Goal: Task Accomplishment & Management: Use online tool/utility

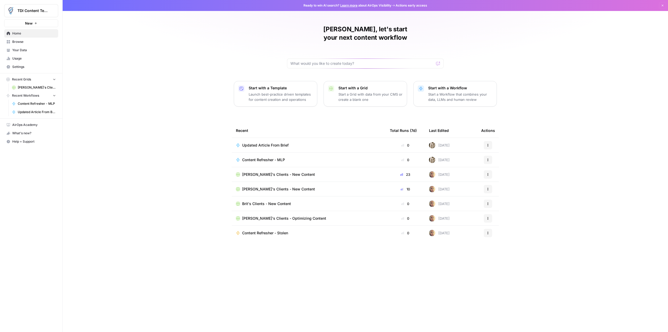
click at [282, 216] on span "[PERSON_NAME]'s Clients - Optimizing Content" at bounding box center [284, 218] width 84 height 5
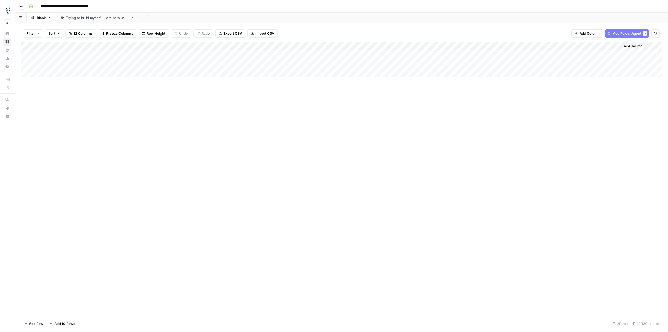
click at [94, 19] on div "Trying to build myself - Lord help us all" at bounding box center [97, 17] width 62 height 5
click at [507, 55] on div "Add Column" at bounding box center [341, 55] width 641 height 26
click at [387, 54] on div "Add Column" at bounding box center [341, 55] width 641 height 26
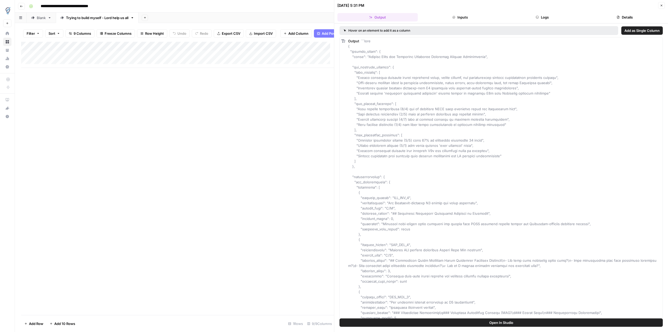
click at [529, 324] on button "Open In Studio" at bounding box center [501, 322] width 323 height 8
click at [289, 95] on div "Add Column" at bounding box center [177, 178] width 313 height 273
click at [667, 5] on header "08/15/25 at 5:31 PM Close Output Inputs Logs Details" at bounding box center [501, 11] width 334 height 23
click at [662, 3] on button "Close" at bounding box center [661, 5] width 7 height 7
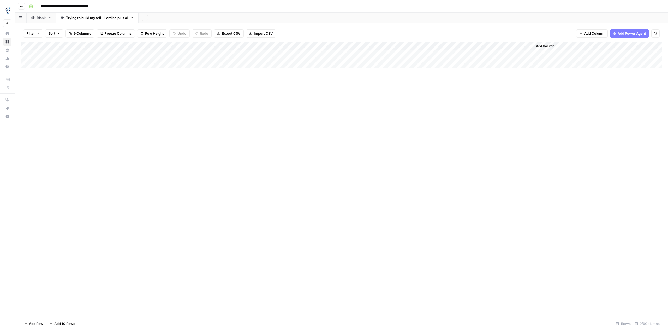
click at [479, 54] on div "Add Column" at bounding box center [341, 55] width 641 height 26
click at [516, 54] on div "Add Column" at bounding box center [341, 55] width 641 height 26
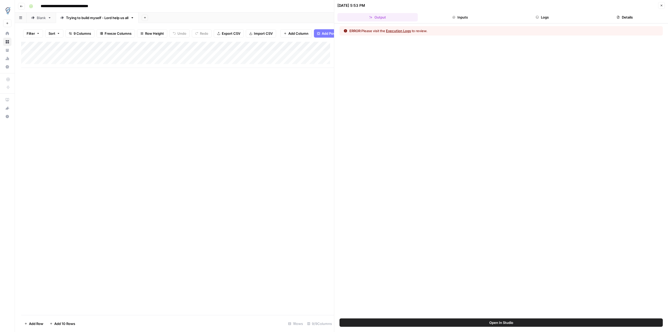
click at [557, 326] on button "Open In Studio" at bounding box center [501, 322] width 323 height 8
click at [307, 88] on div "Add Column" at bounding box center [177, 178] width 313 height 273
click at [662, 6] on icon "button" at bounding box center [661, 5] width 3 height 3
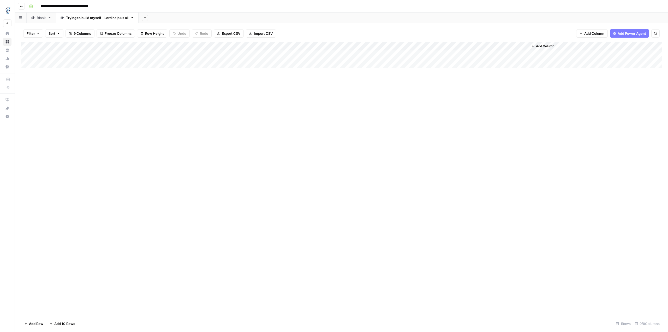
click at [354, 53] on div "Add Column" at bounding box center [341, 55] width 641 height 26
click at [383, 53] on div "Add Column" at bounding box center [341, 55] width 641 height 26
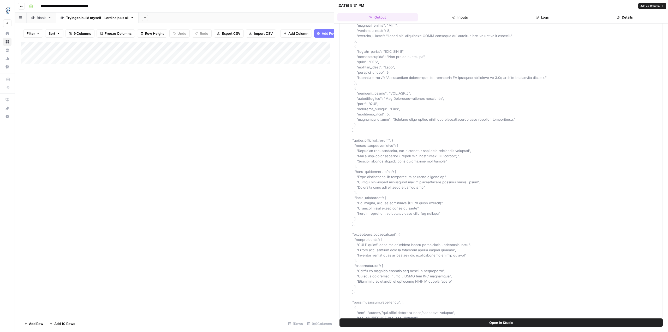
scroll to position [1081, 0]
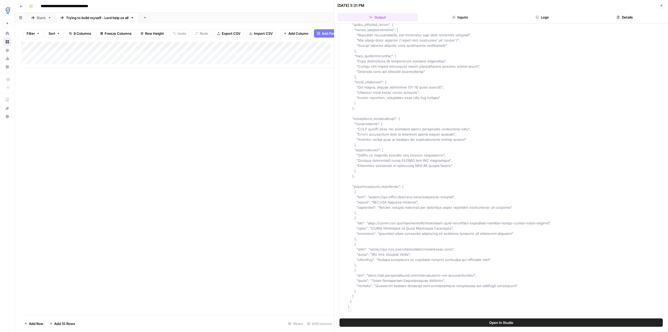
click at [277, 167] on div "Add Column" at bounding box center [177, 178] width 313 height 273
click at [551, 11] on header "08/15/25 at 5:31 PM Close Output Inputs Logs Details" at bounding box center [501, 11] width 334 height 23
click at [552, 18] on button "Logs" at bounding box center [542, 17] width 80 height 8
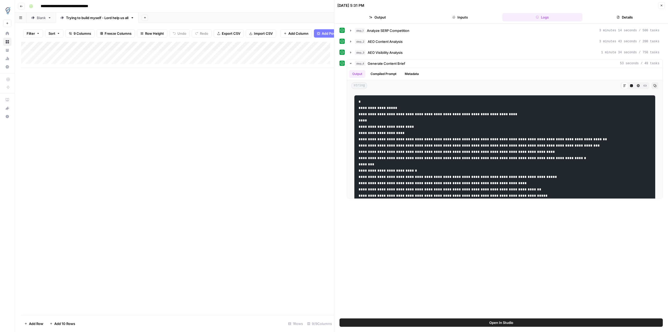
click at [662, 6] on icon "button" at bounding box center [661, 5] width 3 height 3
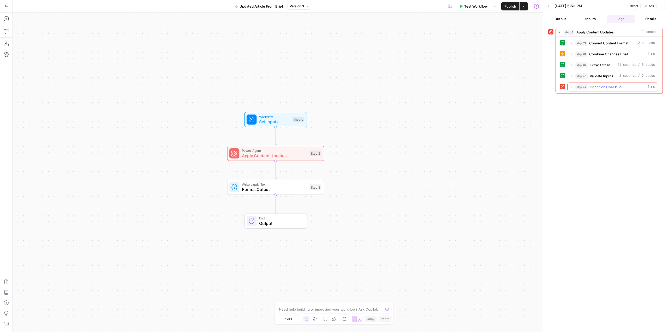
click at [571, 87] on icon "button" at bounding box center [571, 87] width 1 height 2
click at [582, 98] on icon "button" at bounding box center [583, 98] width 4 height 4
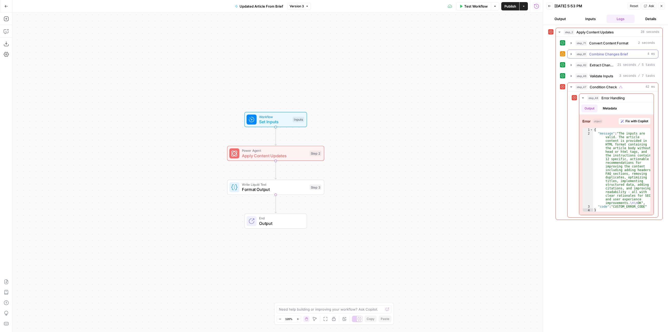
click at [570, 53] on icon "button" at bounding box center [571, 54] width 4 height 4
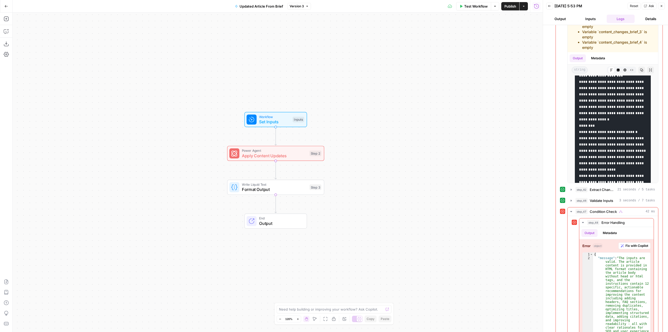
scroll to position [72, 0]
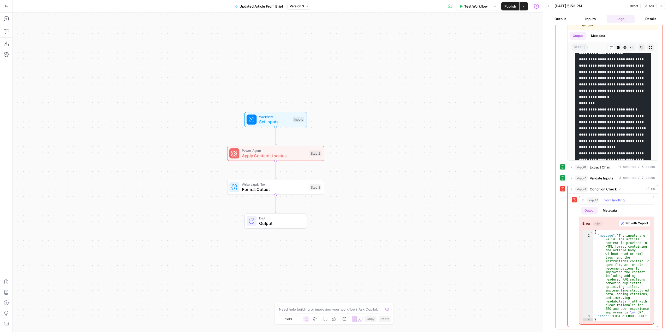
click at [634, 223] on span "Fix with Copilot" at bounding box center [637, 223] width 23 height 5
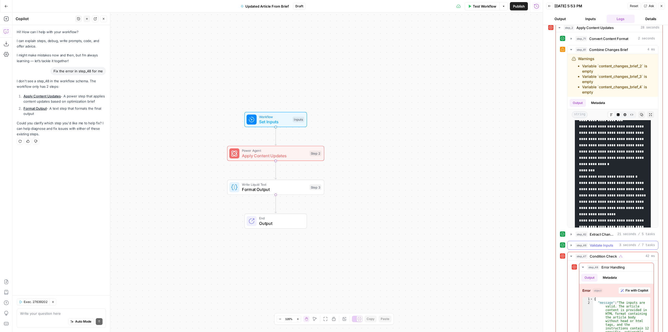
scroll to position [0, 0]
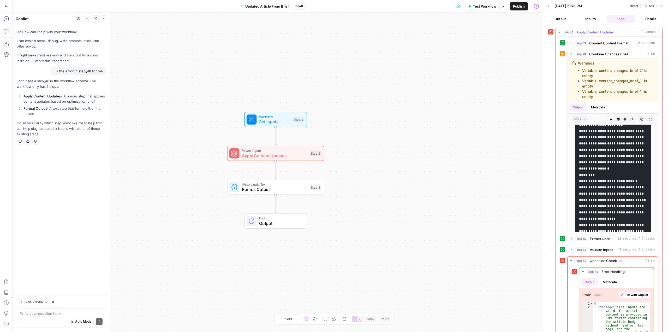
click at [562, 31] on button "step_2 Apply Content Updates 28 seconds" at bounding box center [609, 32] width 107 height 8
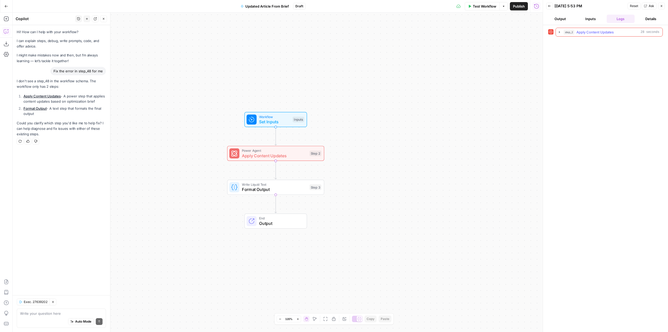
click at [559, 31] on icon "button" at bounding box center [559, 32] width 4 height 4
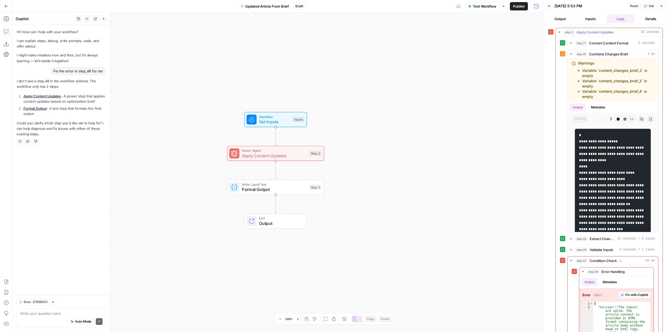
click at [559, 31] on icon "button" at bounding box center [559, 32] width 4 height 4
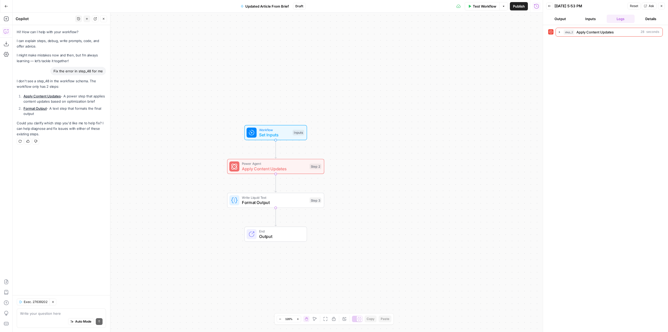
click at [447, 109] on div "Workflow Set Inputs Inputs Power Agent Apply Content Updates Step 2 Write Liqui…" at bounding box center [278, 172] width 530 height 319
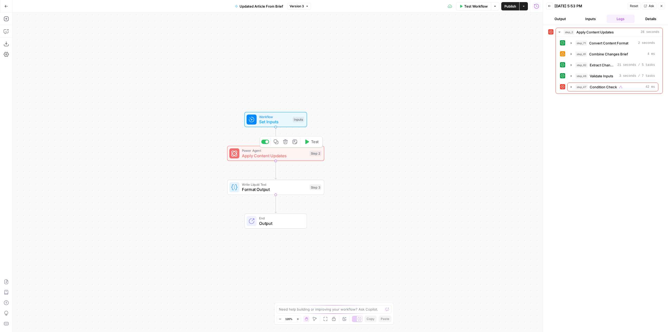
click at [295, 154] on span "Apply Content Updates" at bounding box center [274, 155] width 65 height 6
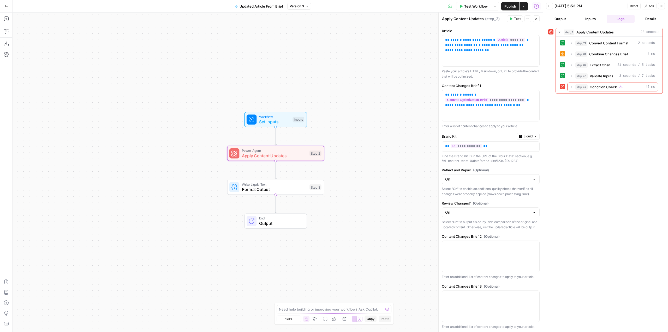
click at [558, 19] on button "Output" at bounding box center [560, 19] width 28 height 8
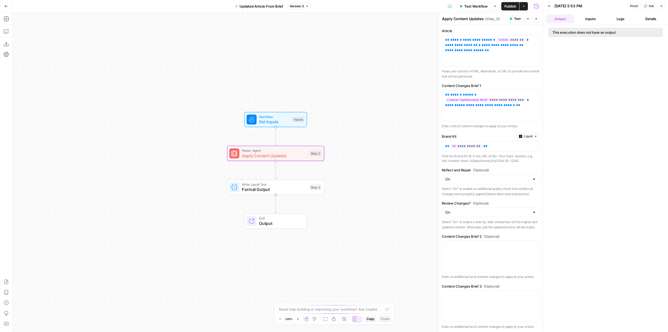
click at [588, 20] on button "Inputs" at bounding box center [590, 19] width 28 height 8
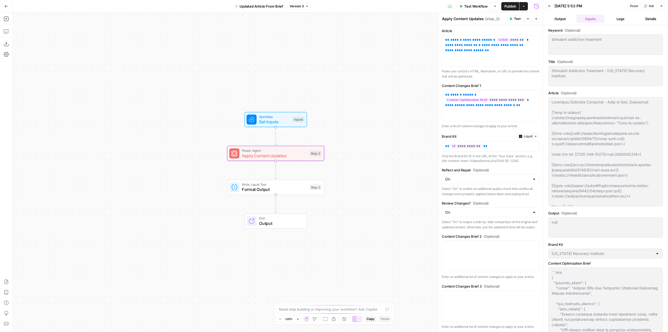
click at [623, 20] on button "Logs" at bounding box center [621, 19] width 28 height 8
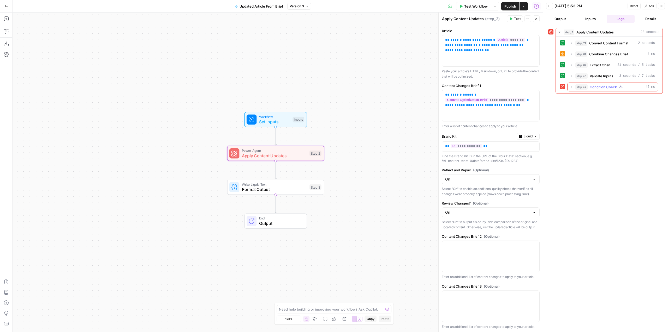
click at [570, 87] on icon "button" at bounding box center [571, 87] width 4 height 4
click at [584, 98] on icon "button" at bounding box center [583, 98] width 4 height 4
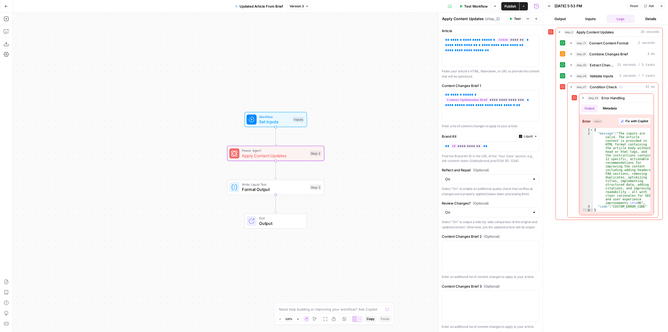
click at [340, 54] on div "Workflow Set Inputs Inputs Power Agent Apply Content Updates Step 2 Write Liqui…" at bounding box center [278, 172] width 530 height 319
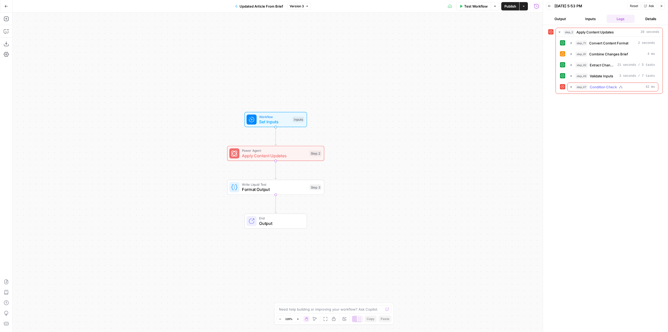
click at [570, 87] on icon "button" at bounding box center [571, 87] width 4 height 4
click at [582, 99] on icon "button" at bounding box center [583, 98] width 4 height 4
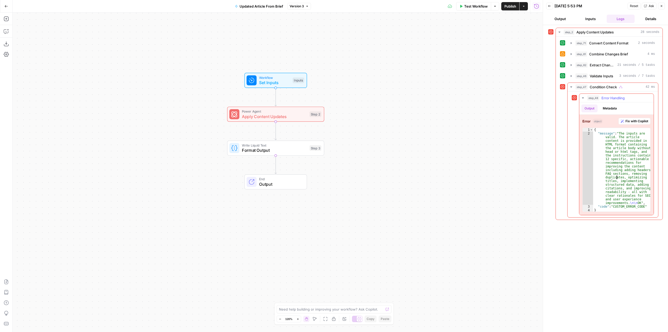
click at [617, 177] on div "{ "message" : "The inputs are valid. The article content is provided in HTML fo…" at bounding box center [621, 173] width 57 height 91
type textarea "**********"
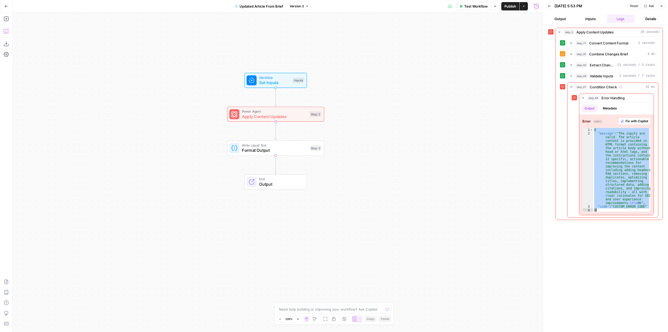
click at [8, 29] on icon "button" at bounding box center [6, 31] width 5 height 5
click at [560, 31] on icon "button" at bounding box center [559, 32] width 4 height 4
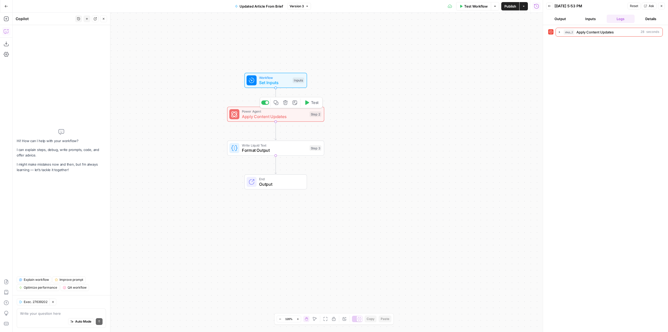
click at [308, 103] on icon "button" at bounding box center [307, 102] width 4 height 4
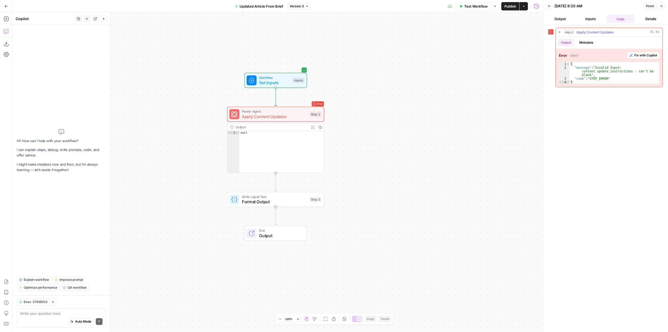
click at [560, 31] on icon "button" at bounding box center [559, 32] width 4 height 4
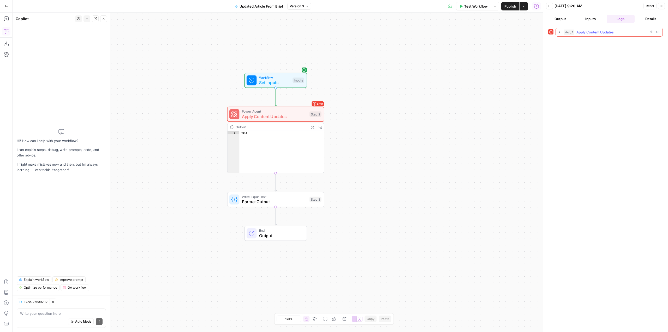
click at [560, 31] on icon "button" at bounding box center [559, 32] width 4 height 4
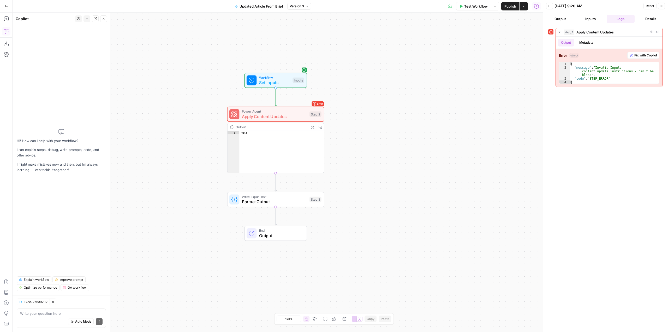
click at [593, 20] on button "Inputs" at bounding box center [590, 19] width 28 height 8
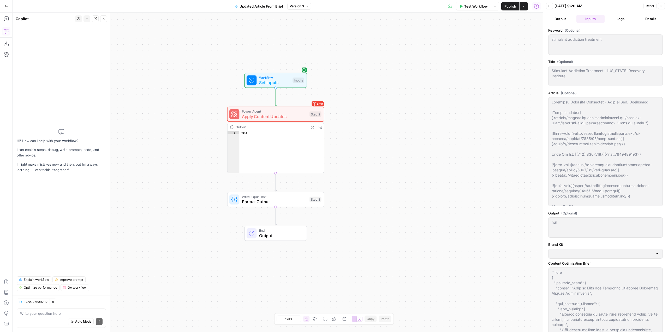
type input "Wisconsin Recovery Institute"
click at [619, 21] on button "Logs" at bounding box center [621, 19] width 28 height 8
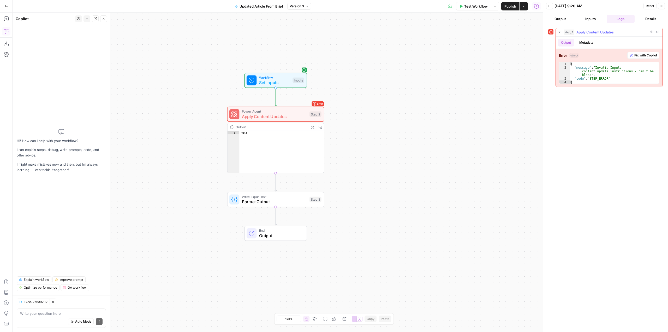
click at [640, 55] on span "Fix with Copilot" at bounding box center [645, 55] width 23 height 5
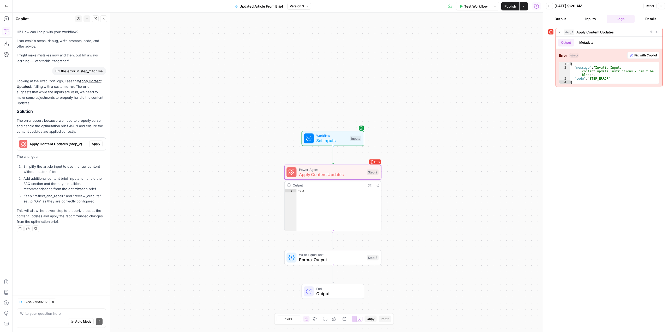
click at [58, 141] on span "Apply Content Updates (step_2)" at bounding box center [58, 143] width 58 height 5
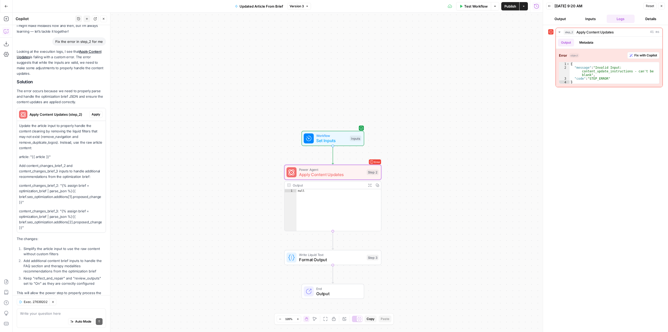
scroll to position [27, 0]
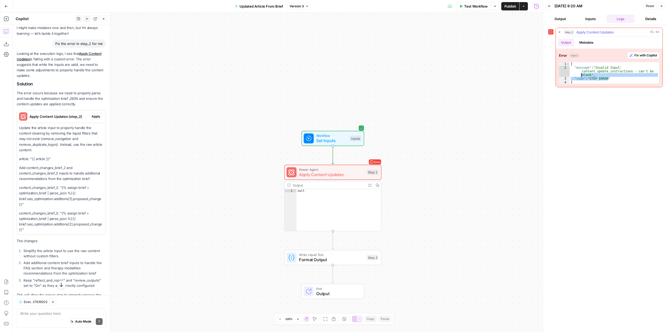
drag, startPoint x: 613, startPoint y: 80, endPoint x: 557, endPoint y: 72, distance: 56.3
click at [557, 72] on div "**********" at bounding box center [609, 68] width 107 height 38
click at [576, 79] on div "{ "message" : "Invalid Input: content_update_instructions - can't be blank" , "…" at bounding box center [615, 72] width 90 height 21
drag, startPoint x: 576, startPoint y: 82, endPoint x: 567, endPoint y: 63, distance: 21.6
click at [567, 63] on div "**********" at bounding box center [609, 73] width 100 height 22
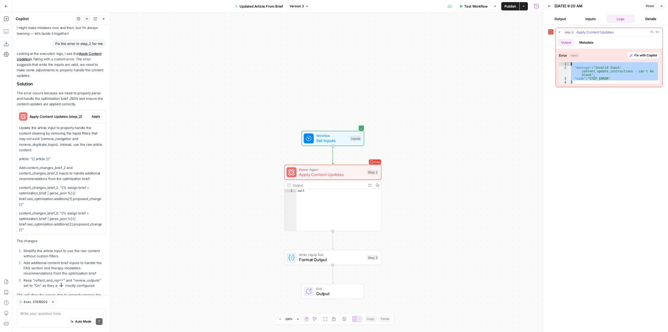
type textarea "**********"
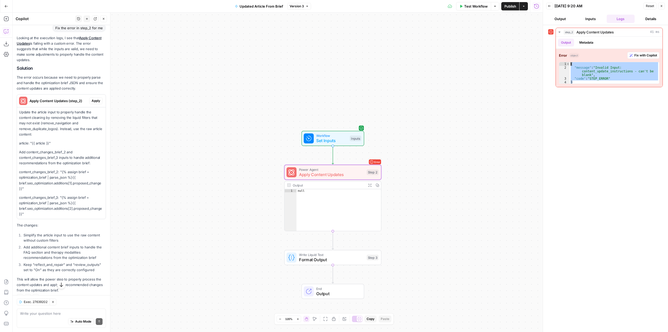
scroll to position [53, 0]
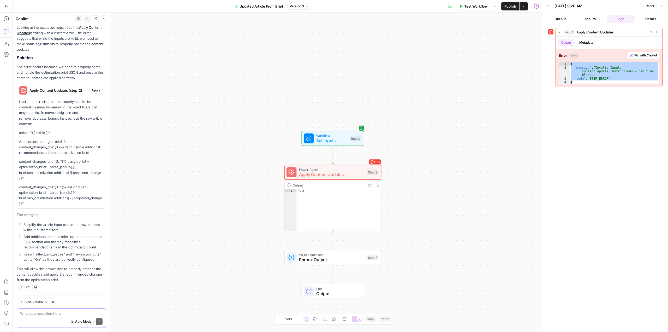
click at [68, 313] on textarea at bounding box center [61, 313] width 82 height 5
paste textarea "{ "message": "Invalid Input: content_update_instructions - can't be blank", "co…"
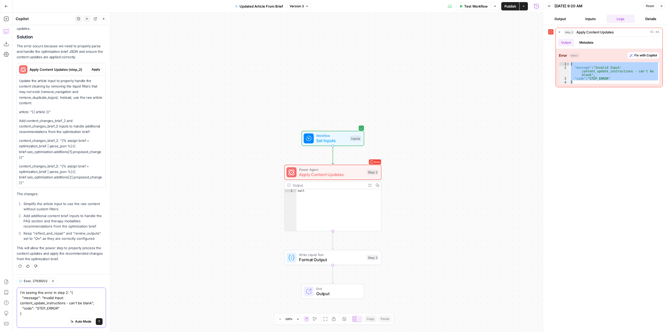
type textarea "I'm seeing this error in step 2: "{ "message": "Invalid Input: content_update_i…"
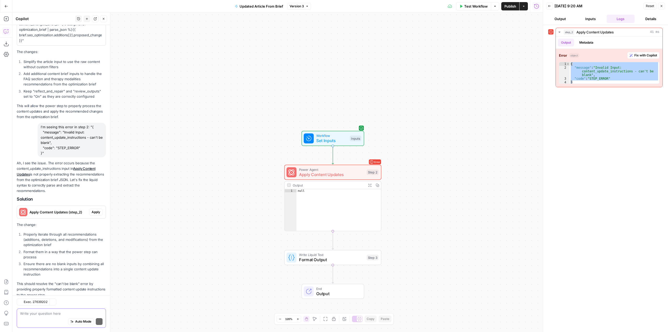
scroll to position [231, 0]
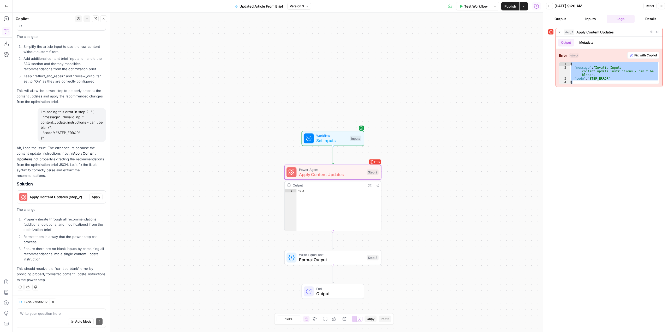
click at [62, 199] on span "Apply Content Updates (step_2)" at bounding box center [58, 196] width 58 height 5
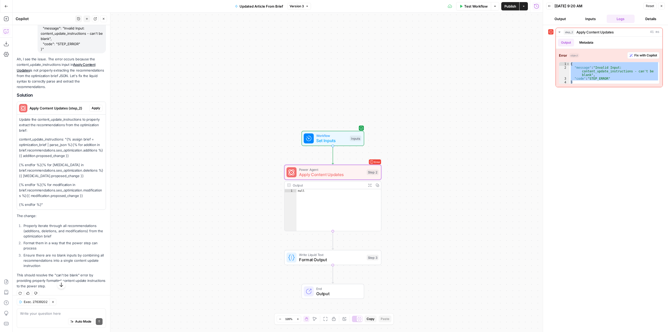
scroll to position [326, 0]
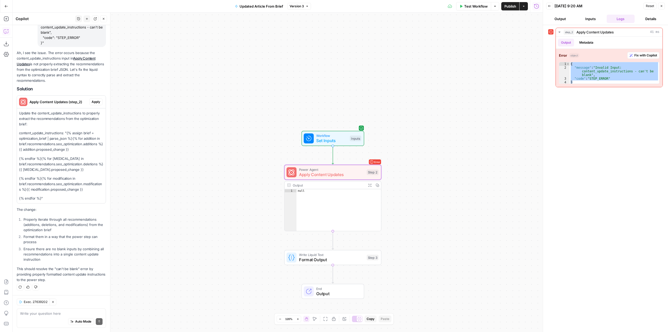
click at [92, 102] on span "Apply" at bounding box center [96, 101] width 9 height 5
click at [324, 69] on button "Apply anyway" at bounding box center [323, 66] width 32 height 9
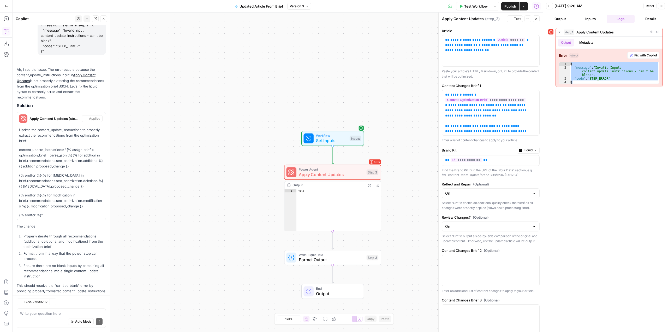
scroll to position [343, 0]
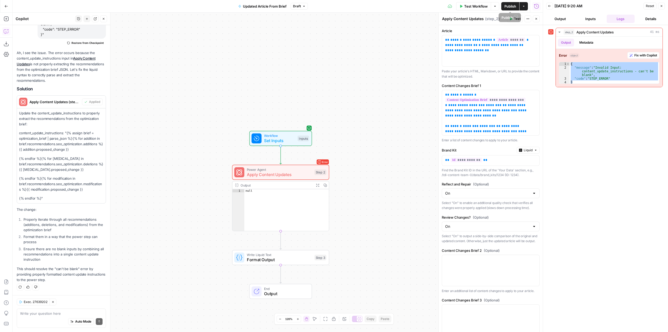
click at [509, 7] on span "Publish" at bounding box center [510, 6] width 12 height 5
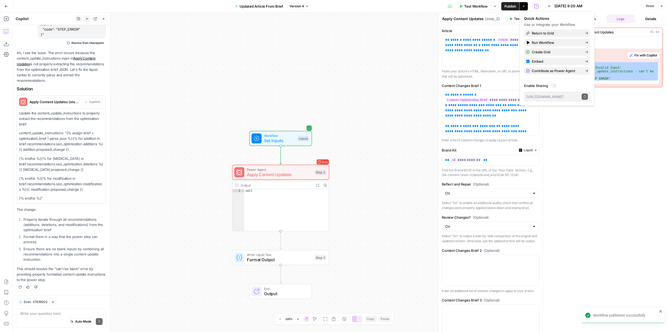
click at [389, 114] on div "Workflow Set Inputs Inputs Error Power Agent Apply Content Updates Step 2 Outpu…" at bounding box center [278, 172] width 530 height 319
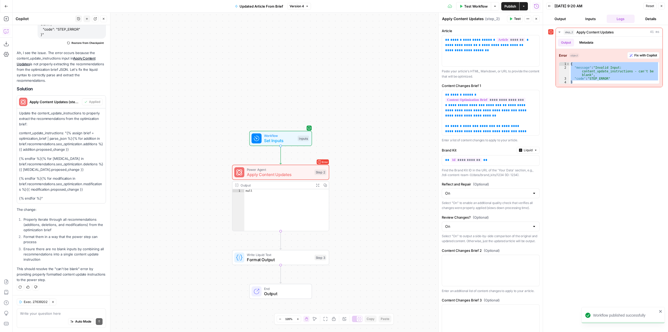
click at [512, 19] on icon "button" at bounding box center [511, 18] width 2 height 3
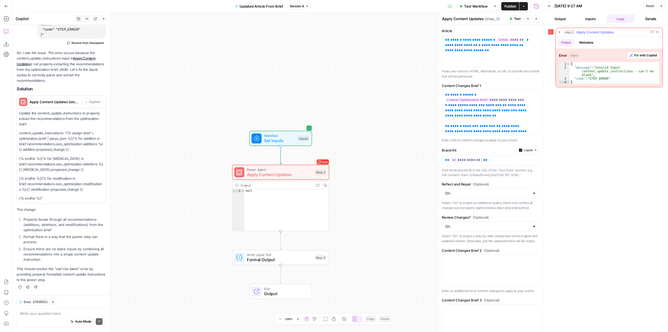
click at [634, 53] on button "Fix with Copilot" at bounding box center [643, 55] width 32 height 7
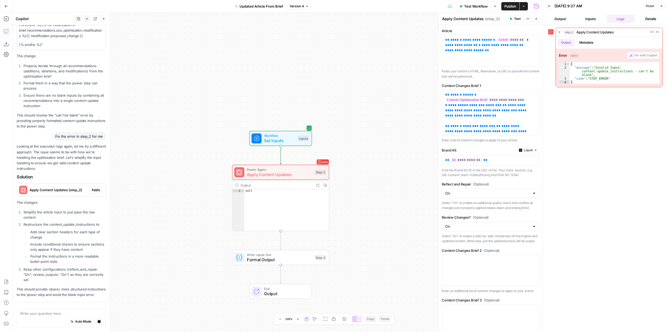
scroll to position [517, 0]
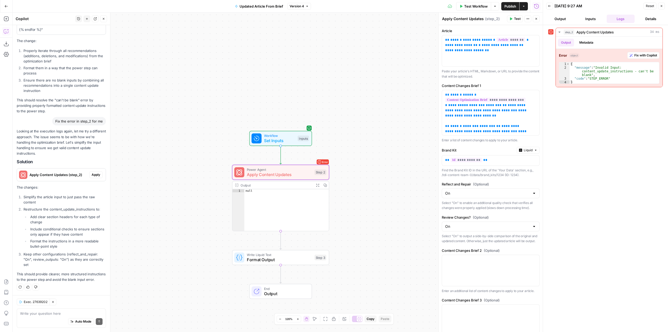
click at [92, 172] on span "Apply" at bounding box center [96, 174] width 9 height 5
click at [320, 69] on span "Apply anyway" at bounding box center [322, 66] width 25 height 5
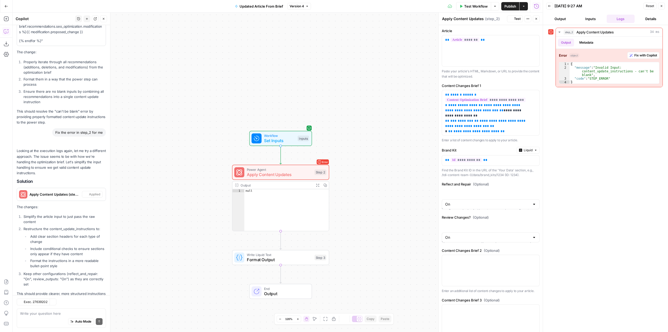
scroll to position [526, 0]
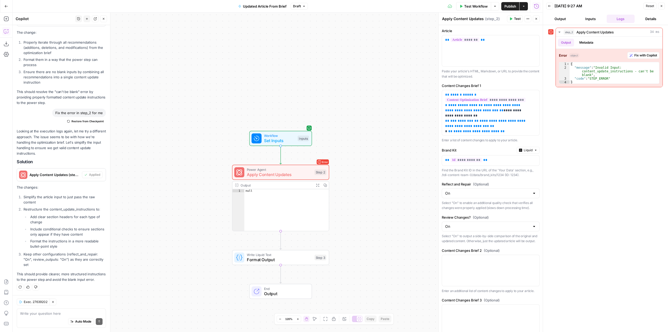
click at [516, 19] on span "Test" at bounding box center [517, 18] width 7 height 5
drag, startPoint x: 578, startPoint y: 81, endPoint x: 563, endPoint y: 62, distance: 23.8
click at [563, 62] on div "* 1 2 3 4 { "message" : "Invalid Input: content_update_instructions - can't be …" at bounding box center [609, 73] width 100 height 22
type textarea "**********"
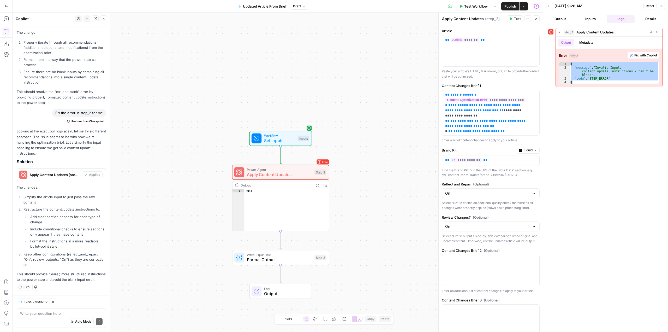
click at [54, 311] on div "Write your question here Auto Mode Send" at bounding box center [61, 317] width 89 height 19
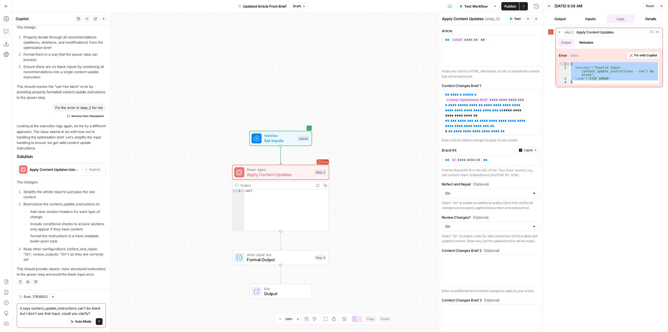
scroll to position [536, 0]
click at [286, 136] on span "Workflow" at bounding box center [279, 135] width 31 height 5
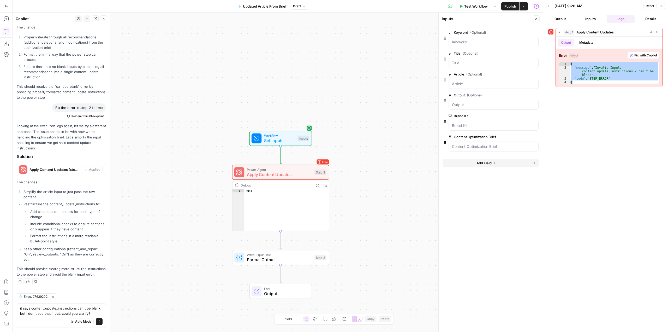
click at [520, 136] on span "edit field" at bounding box center [518, 137] width 11 height 4
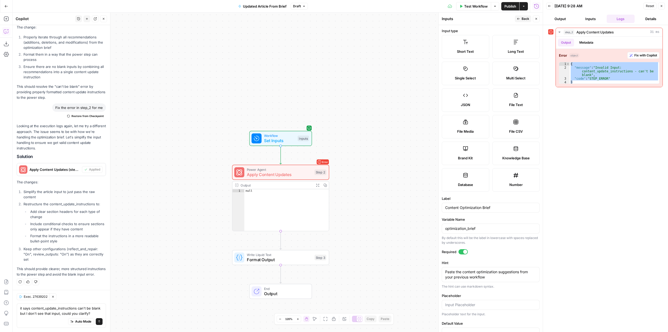
click at [522, 16] on button "Back" at bounding box center [523, 18] width 16 height 7
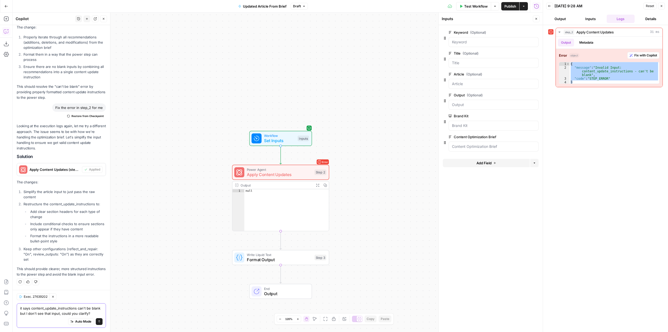
click at [89, 314] on textarea "it says content_update_instructions can't be blank but I don't see that input, …" at bounding box center [61, 310] width 82 height 10
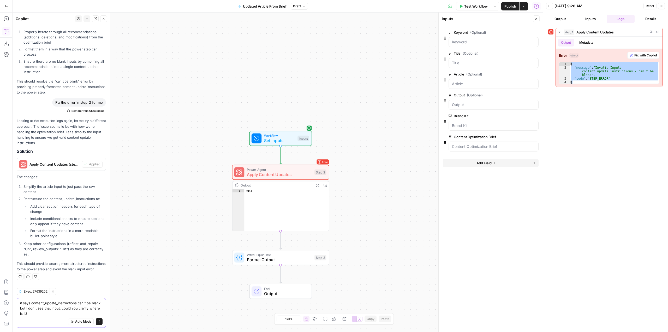
type textarea "it says content_update_instructions can't be blank but I don't see that input, …"
click at [99, 324] on div "it says content_update_instructions can't be blank but I don't see that input, …" at bounding box center [61, 313] width 89 height 30
click at [98, 320] on icon "submit" at bounding box center [99, 321] width 3 height 3
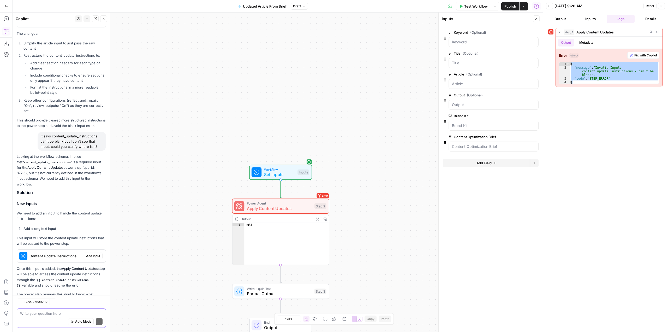
scroll to position [716, 0]
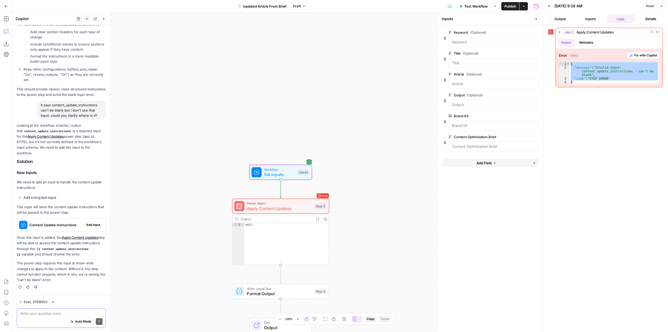
click at [90, 222] on span "Add Input" at bounding box center [93, 224] width 14 height 5
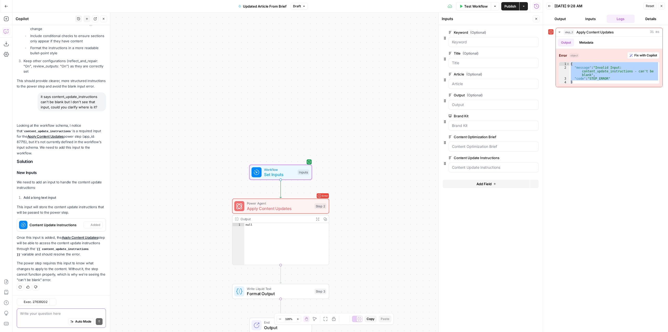
scroll to position [724, 0]
click at [483, 167] on Instructions "Content Update Instructions" at bounding box center [493, 167] width 83 height 5
click at [56, 315] on textarea at bounding box center [61, 313] width 82 height 5
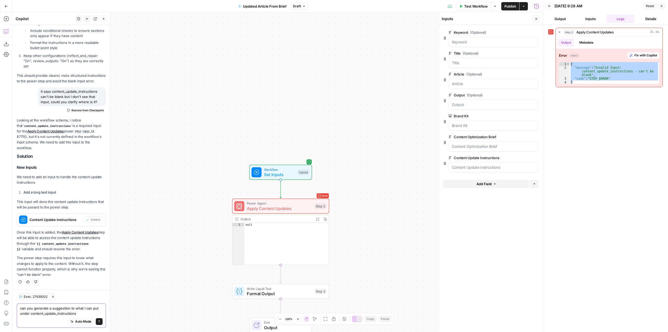
type textarea "can you generate a suggestion to what I can put under content_update_instructio…"
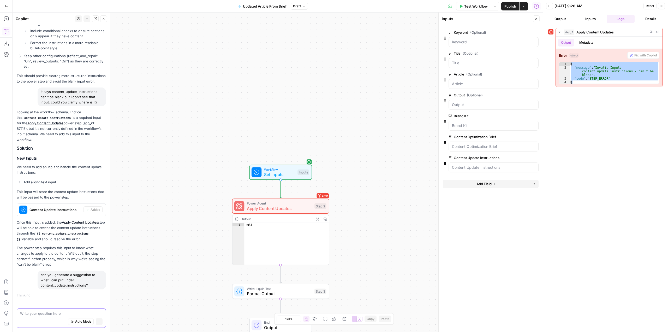
scroll to position [704, 0]
click at [501, 165] on Instructions "Content Update Instructions" at bounding box center [493, 167] width 83 height 5
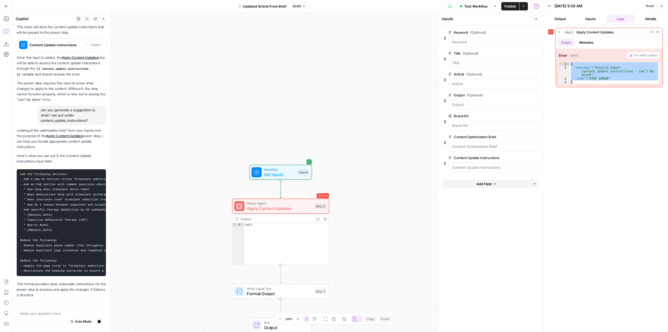
click at [70, 235] on pre "Add the following sections: - Add a new H2 section titled "Stimulant Addiction …" at bounding box center [61, 222] width 89 height 107
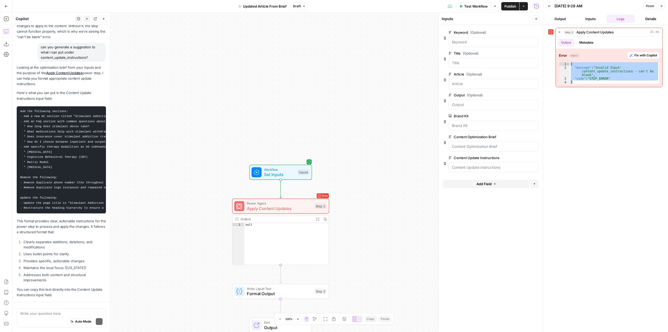
scroll to position [986, 0]
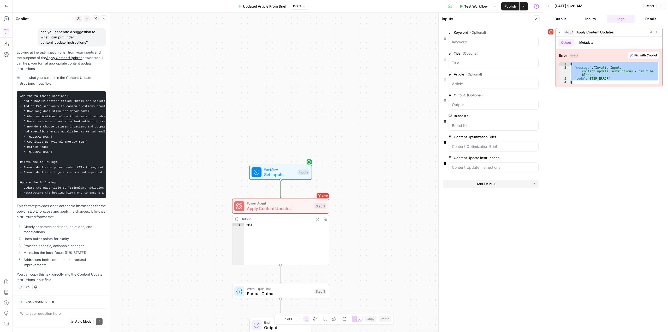
click at [68, 150] on pre "Add the following sections: - Add a new H2 section titled "Stimulant Addiction …" at bounding box center [61, 144] width 89 height 107
click at [61, 156] on pre "Add the following sections: - Add a new H2 section titled "Stimulant Addiction …" at bounding box center [61, 144] width 89 height 107
drag, startPoint x: 21, startPoint y: 91, endPoint x: 28, endPoint y: 96, distance: 8.3
click at [28, 96] on code "Add the following sections: - Add a new H2 section titled "Stimulant Addiction …" at bounding box center [119, 144] width 198 height 100
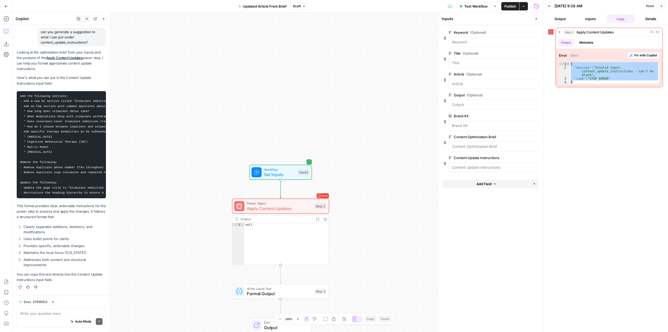
click at [19, 93] on pre "Add the following sections: - Add a new H2 section titled "Stimulant Addiction …" at bounding box center [61, 144] width 89 height 107
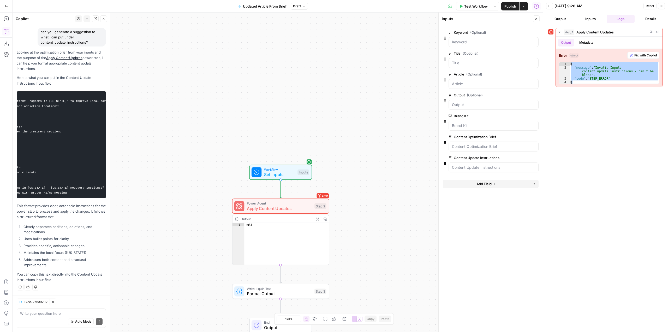
drag, startPoint x: 20, startPoint y: 91, endPoint x: 102, endPoint y: 192, distance: 129.4
click at [102, 192] on pre "Add the following sections: - Add a new H2 section titled "Stimulant Addiction …" at bounding box center [61, 144] width 89 height 107
copy code "Add the following sections: - Add a new H2 section titled "Stimulant Addiction …"
click at [299, 160] on span "Test Step" at bounding box center [298, 161] width 17 height 6
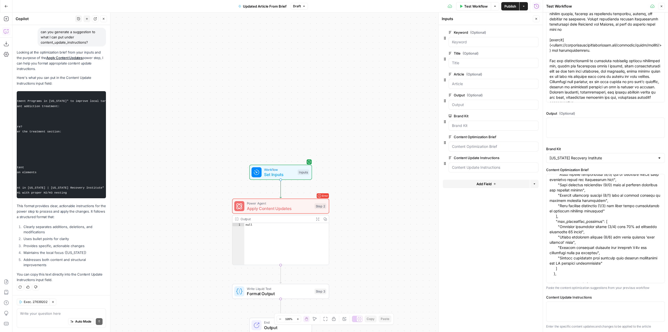
scroll to position [104, 0]
click at [608, 308] on textarea "Content Update Instructions" at bounding box center [606, 306] width 112 height 5
paste textarea "Add the following sections: - Add a new H2 section titled "Stimulant Addiction …"
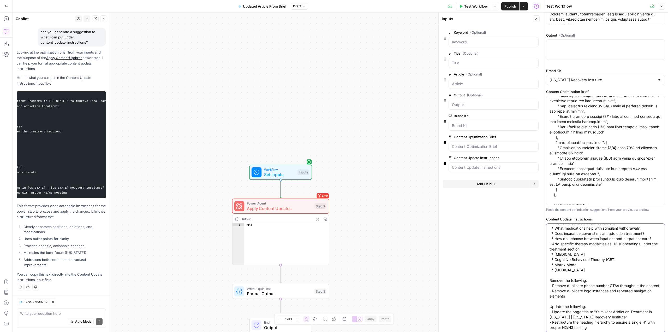
scroll to position [42, 0]
type textarea "Add the following sections: - Add a new H2 section titled "Stimulant Addiction …"
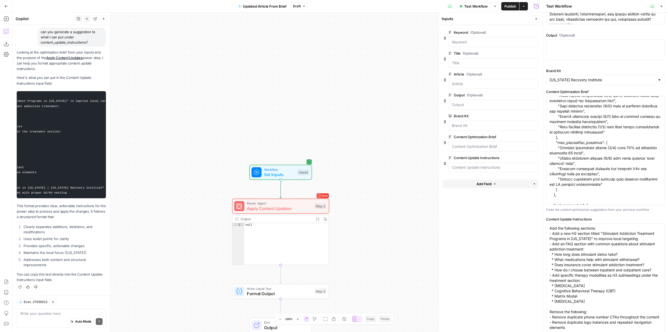
click at [368, 222] on div "Workflow Set Inputs Inputs Error Power Agent Apply Content Updates Step 2 Outpu…" at bounding box center [278, 172] width 530 height 319
click at [661, 7] on icon "button" at bounding box center [661, 6] width 3 height 3
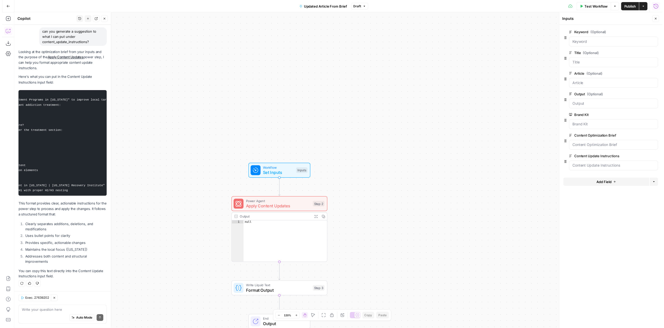
scroll to position [986, 0]
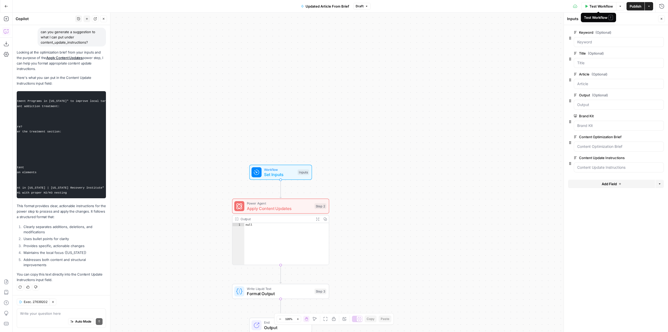
click at [603, 7] on span "Test Workflow" at bounding box center [601, 6] width 23 height 5
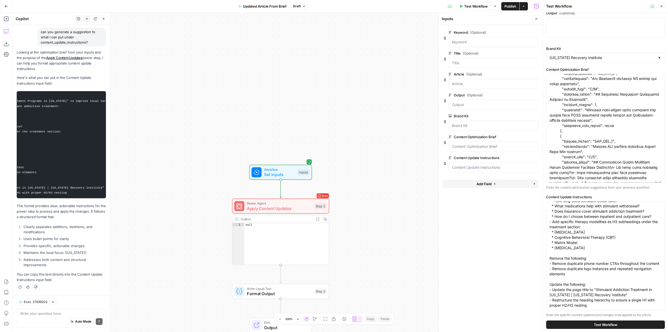
scroll to position [204, 0]
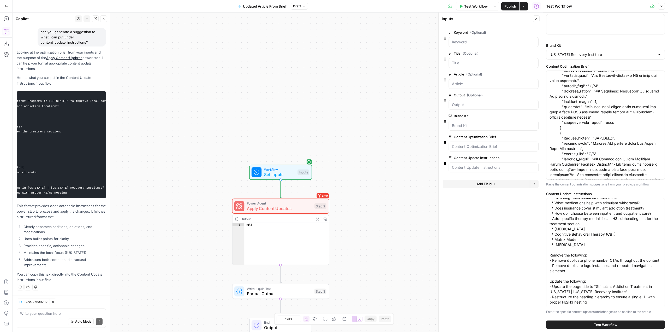
click at [628, 322] on button "Test Workflow" at bounding box center [605, 324] width 119 height 8
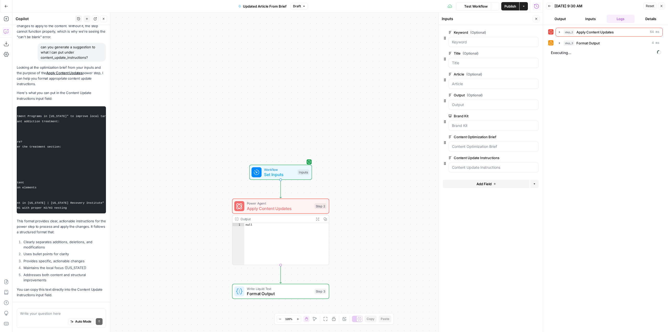
scroll to position [986, 0]
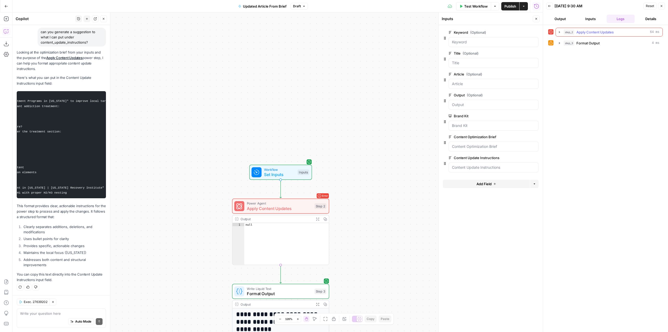
click at [560, 32] on icon "button" at bounding box center [559, 32] width 1 height 2
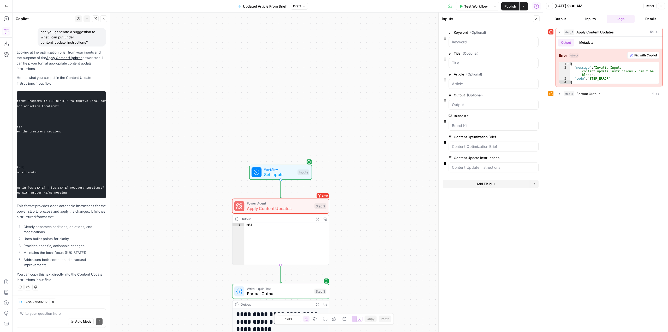
click at [357, 125] on div "**********" at bounding box center [278, 172] width 530 height 319
click at [519, 157] on span "edit field" at bounding box center [518, 158] width 11 height 4
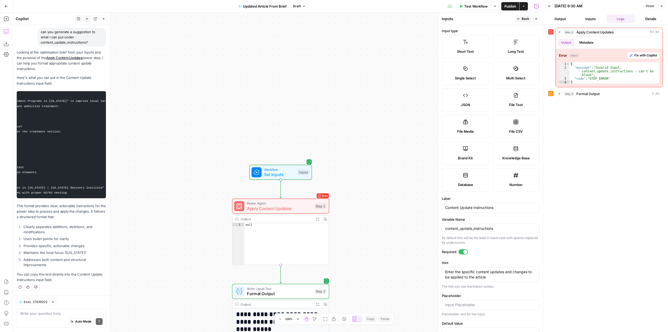
click at [525, 18] on span "Back" at bounding box center [526, 18] width 8 height 5
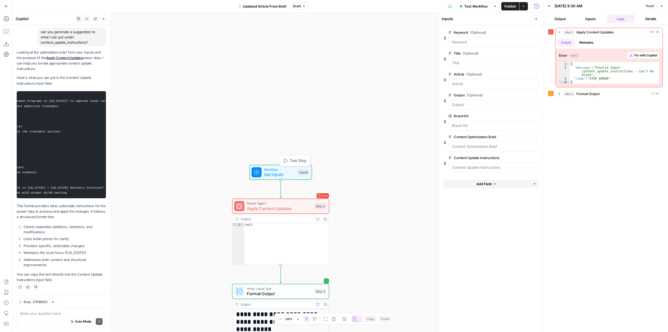
click at [297, 160] on span "Test Step" at bounding box center [298, 161] width 17 height 6
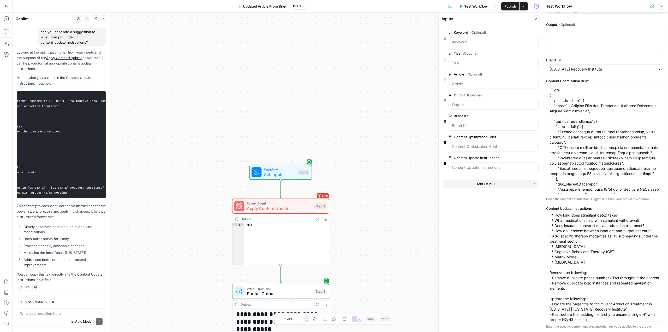
scroll to position [42, 0]
click at [67, 310] on div "Write your question here Auto Mode Send" at bounding box center [61, 317] width 89 height 19
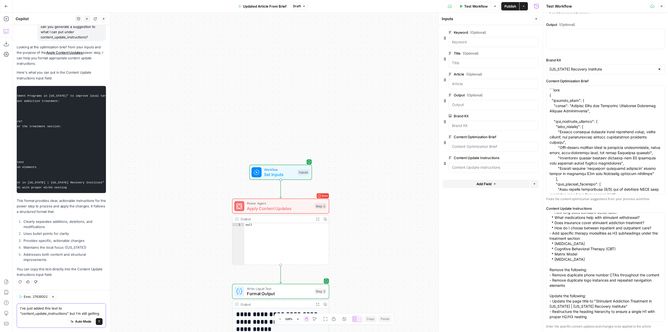
scroll to position [997, 0]
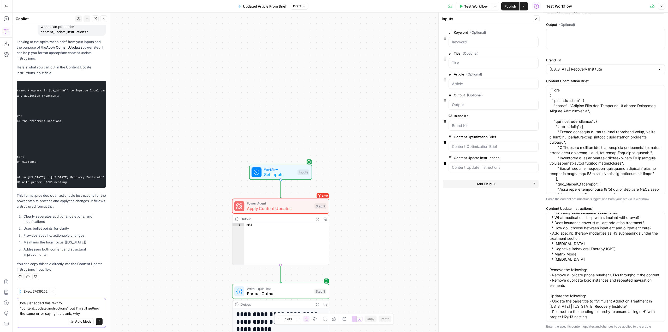
type textarea "I've just added this text to "content_update_instructions" but I'm still gettin…"
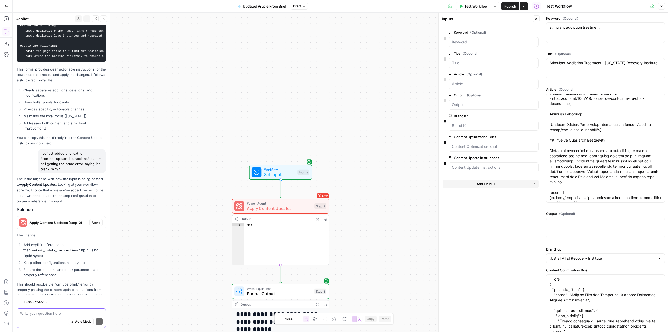
scroll to position [1158, 0]
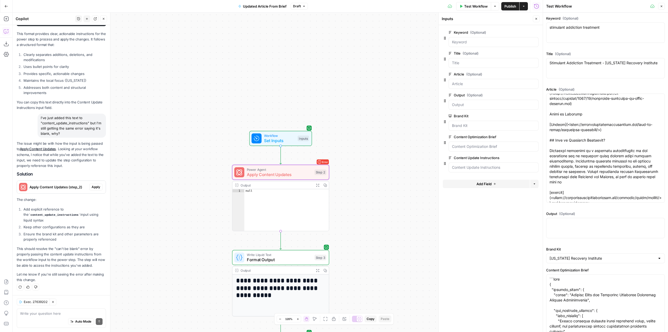
click at [67, 189] on span "Apply Content Updates (step_2)" at bounding box center [58, 186] width 58 height 5
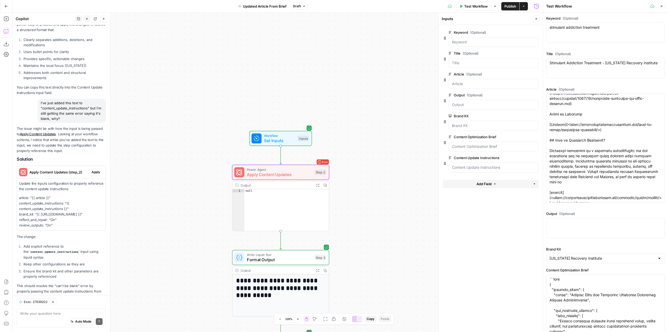
click at [92, 175] on button "Apply" at bounding box center [95, 172] width 13 height 7
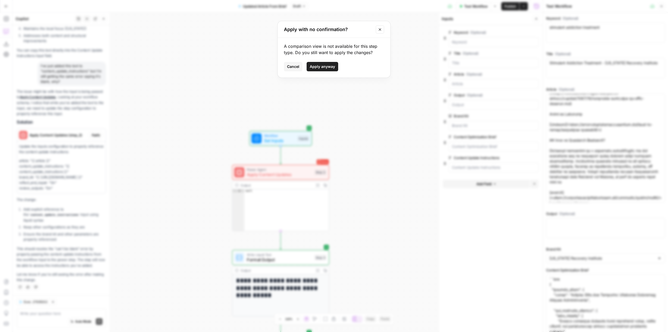
click at [333, 67] on span "Apply anyway" at bounding box center [322, 66] width 25 height 5
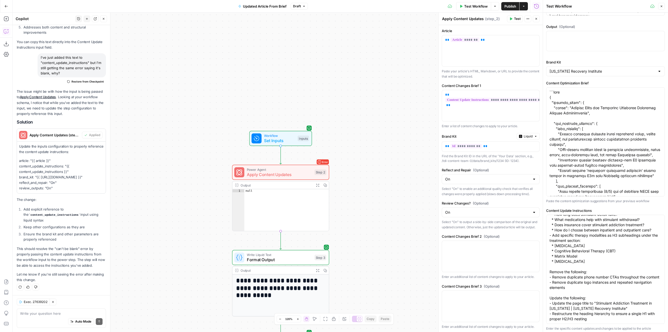
scroll to position [189, 0]
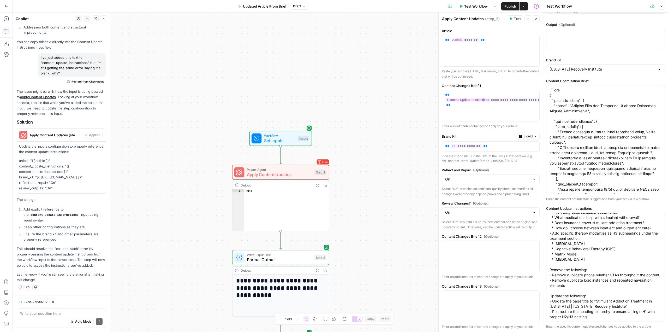
click at [390, 136] on div "**********" at bounding box center [278, 172] width 530 height 319
click at [517, 20] on span "Test" at bounding box center [517, 18] width 7 height 5
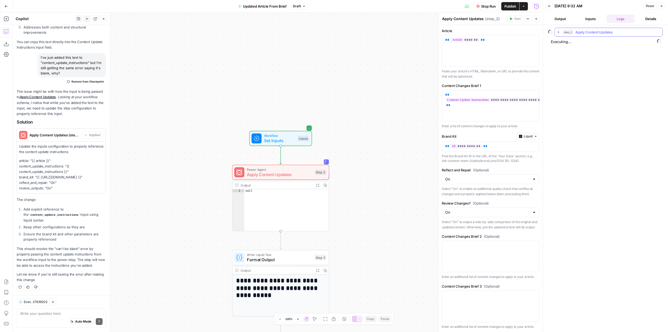
click at [558, 32] on icon "button" at bounding box center [558, 32] width 1 height 2
click at [570, 55] on icon "button" at bounding box center [570, 54] width 1 height 2
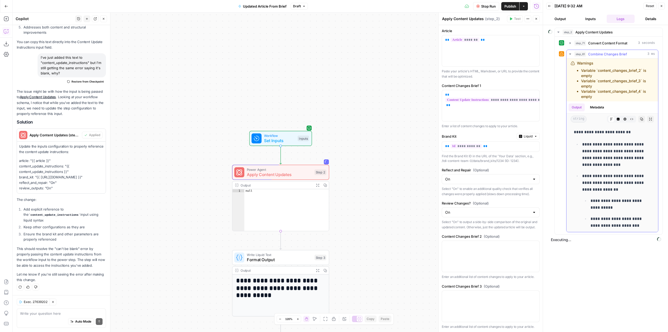
click at [570, 55] on icon "button" at bounding box center [570, 54] width 4 height 4
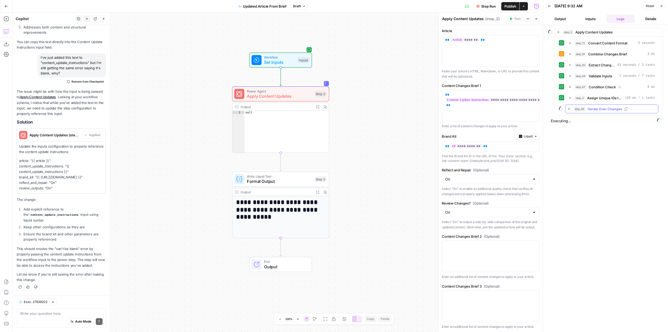
click at [569, 108] on icon "button" at bounding box center [569, 109] width 4 height 4
click at [581, 118] on icon "button" at bounding box center [581, 120] width 4 height 4
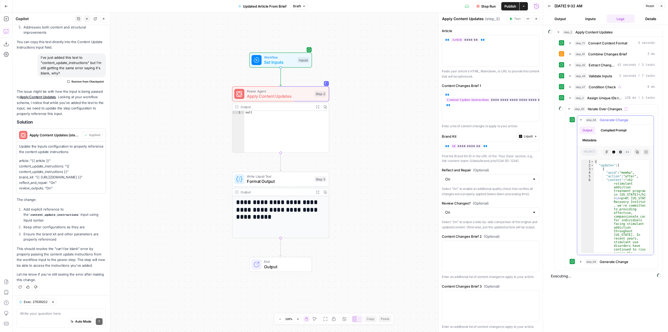
click at [581, 118] on icon "button" at bounding box center [581, 120] width 4 height 4
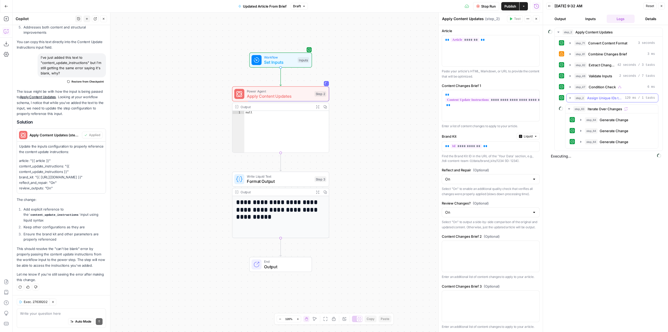
click at [570, 98] on icon "button" at bounding box center [570, 98] width 1 height 2
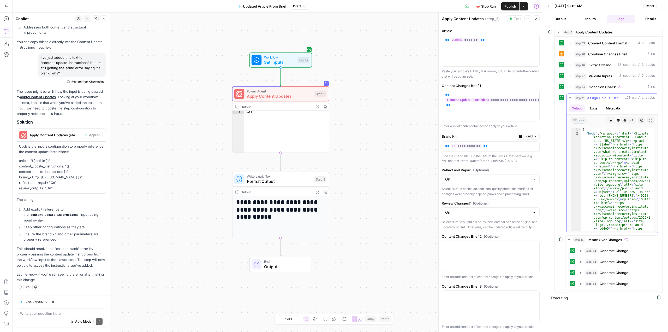
click at [570, 98] on icon "button" at bounding box center [570, 97] width 2 height 1
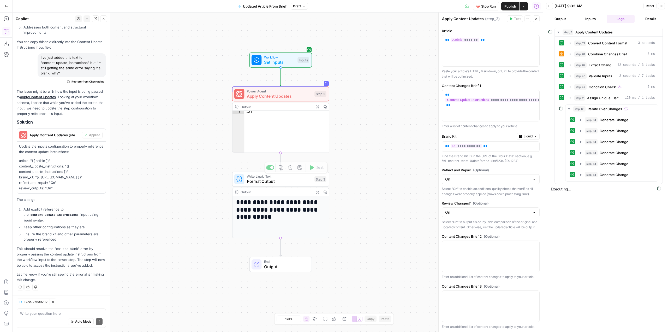
click at [294, 216] on h1 "**********" at bounding box center [280, 209] width 89 height 22
click at [300, 179] on span "Format Output" at bounding box center [279, 181] width 65 height 6
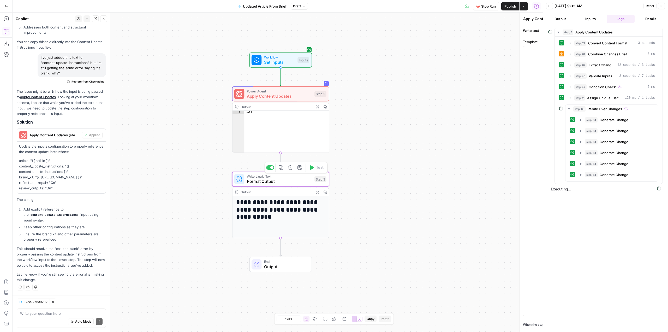
type textarea "Format Output"
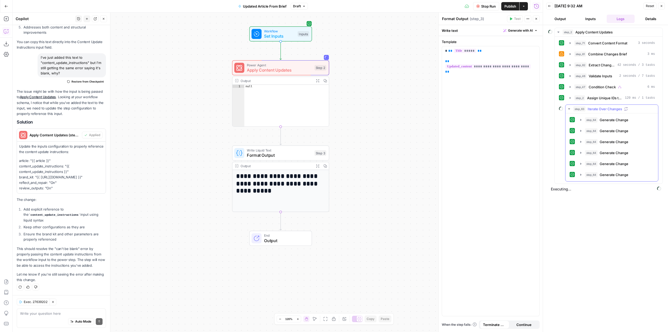
click at [568, 109] on icon "button" at bounding box center [569, 109] width 4 height 4
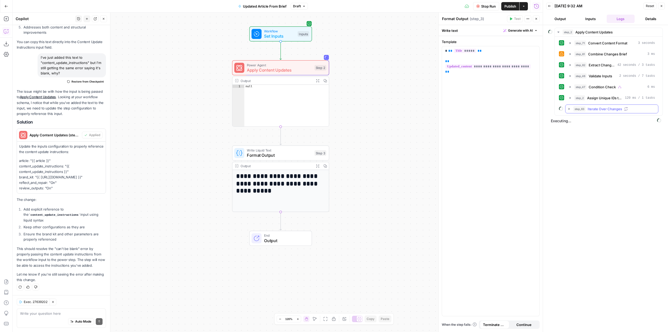
click at [568, 109] on icon "button" at bounding box center [569, 109] width 4 height 4
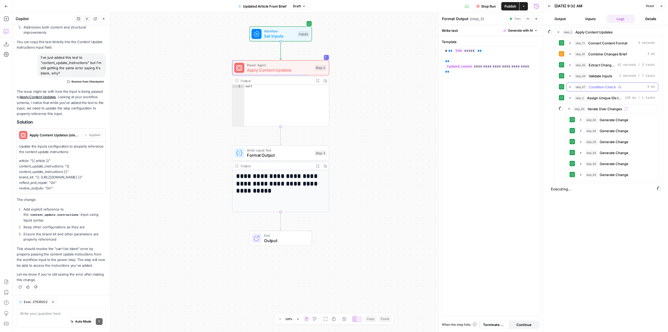
click at [570, 88] on icon "button" at bounding box center [570, 87] width 4 height 4
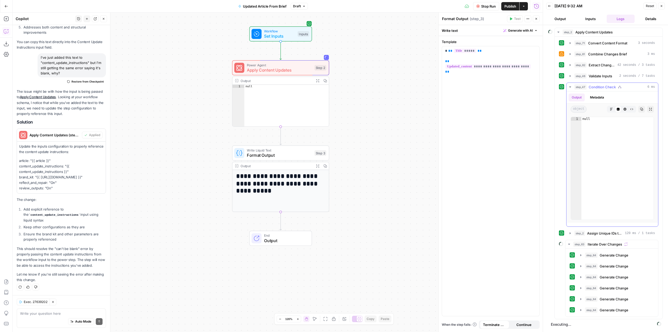
click at [570, 88] on icon "button" at bounding box center [570, 87] width 4 height 4
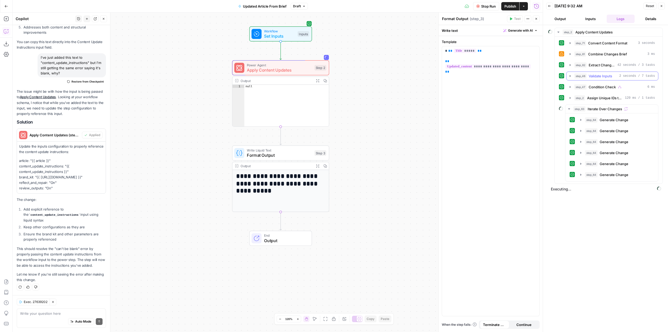
click at [569, 74] on icon "button" at bounding box center [570, 76] width 4 height 4
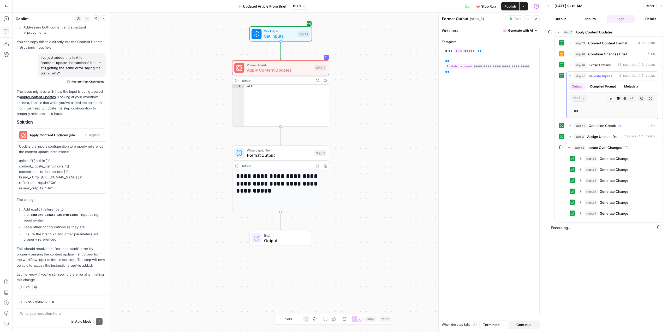
click at [569, 74] on icon "button" at bounding box center [570, 76] width 4 height 4
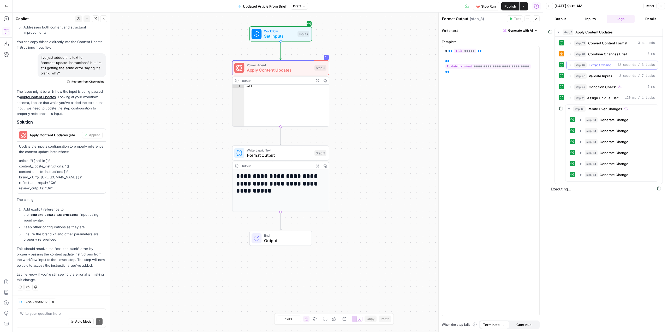
click at [569, 65] on icon "button" at bounding box center [570, 65] width 4 height 4
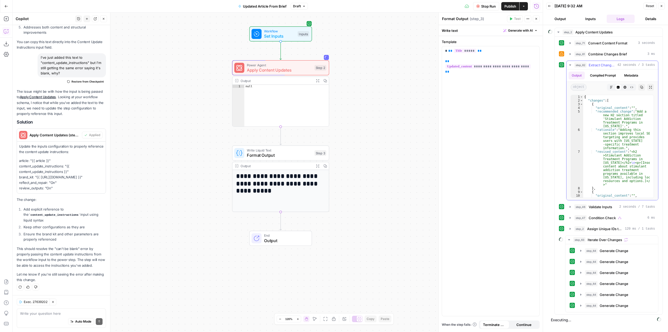
click at [569, 65] on icon "button" at bounding box center [570, 65] width 4 height 4
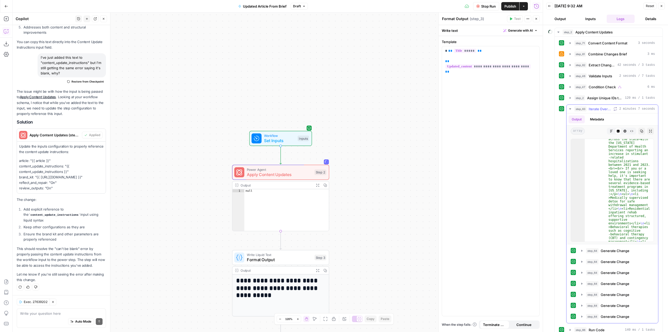
scroll to position [94, 0]
click at [570, 108] on icon "button" at bounding box center [570, 109] width 4 height 4
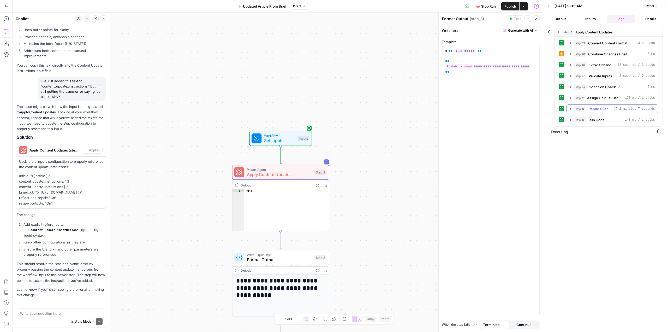
scroll to position [1227, 0]
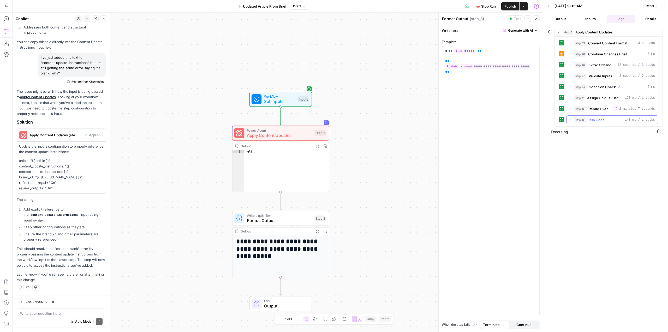
click at [570, 118] on icon "button" at bounding box center [570, 120] width 4 height 4
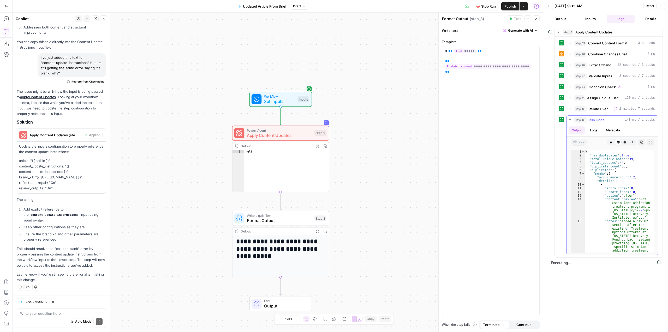
click at [570, 118] on icon "button" at bounding box center [570, 120] width 4 height 4
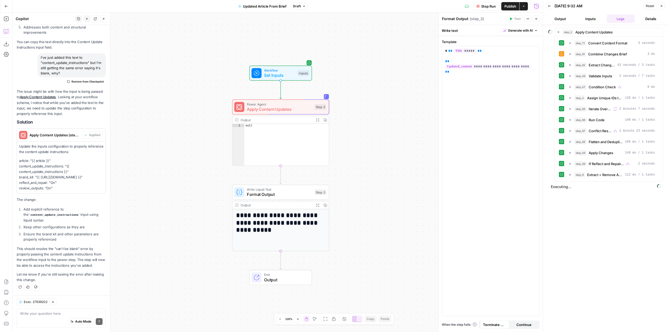
click at [306, 234] on h1 "**********" at bounding box center [280, 222] width 89 height 22
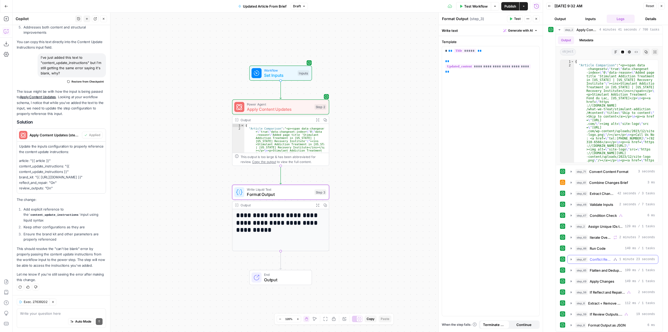
scroll to position [0, 0]
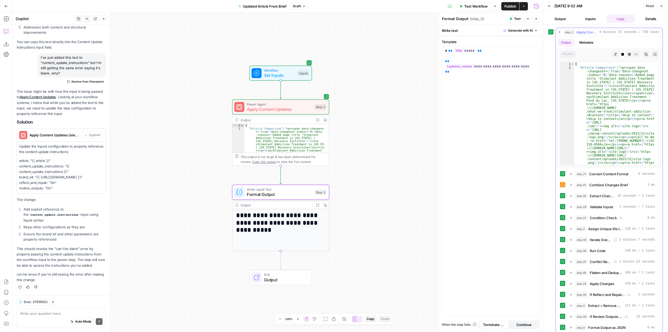
click at [559, 31] on icon "button" at bounding box center [559, 32] width 4 height 4
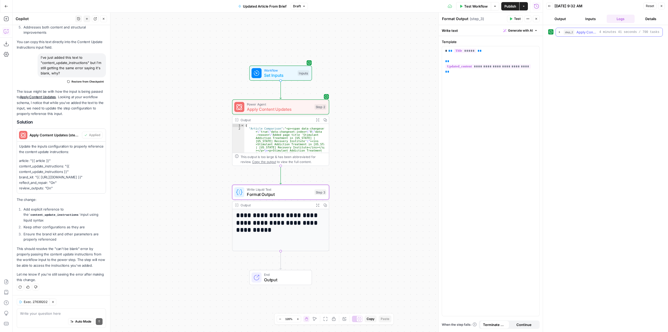
click at [559, 31] on icon "button" at bounding box center [559, 32] width 4 height 4
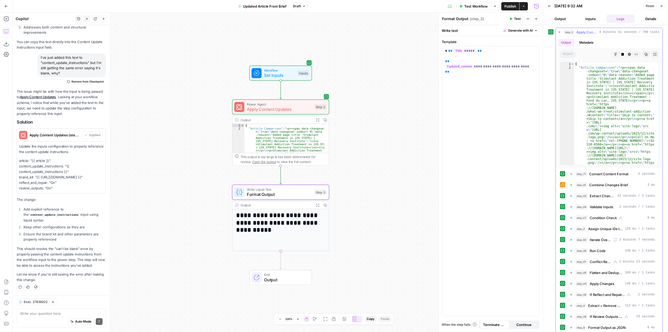
click at [560, 32] on icon "button" at bounding box center [559, 32] width 2 height 1
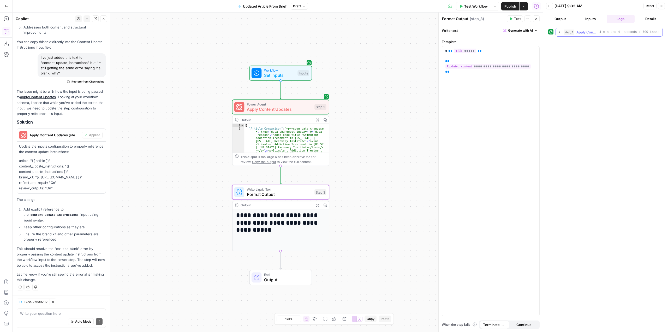
click at [560, 32] on icon "button" at bounding box center [559, 32] width 1 height 2
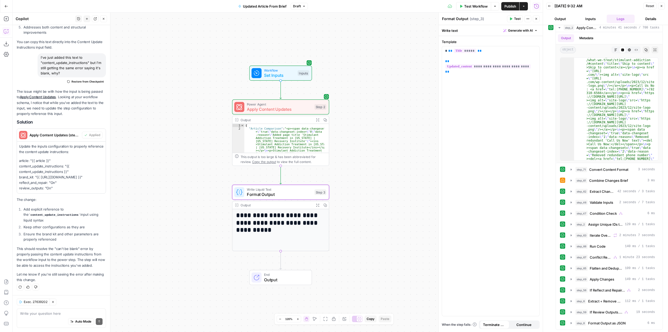
scroll to position [5, 0]
click at [308, 221] on h1 "**********" at bounding box center [280, 222] width 89 height 22
click at [313, 180] on icon "button" at bounding box center [312, 180] width 4 height 4
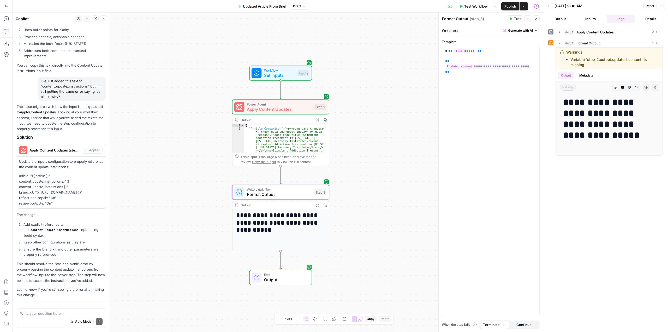
scroll to position [1227, 0]
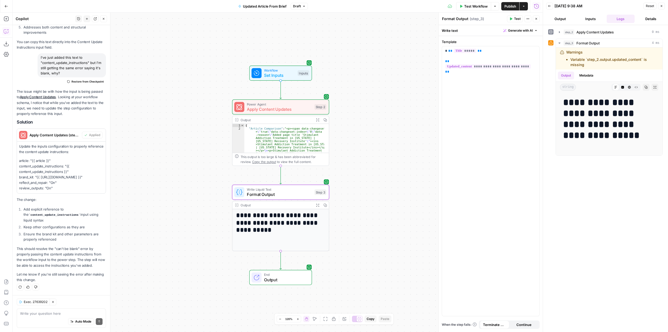
drag, startPoint x: 586, startPoint y: 65, endPoint x: 552, endPoint y: 50, distance: 36.6
click at [552, 50] on div "**********" at bounding box center [605, 97] width 115 height 117
copy div "Warnings Variable `step_2.output.updated_content` is missing"
click at [51, 311] on div "Write your question here Auto Mode Send" at bounding box center [61, 317] width 89 height 19
paste textarea "Warnings Variable `step_2.output.updated_content` is missing"
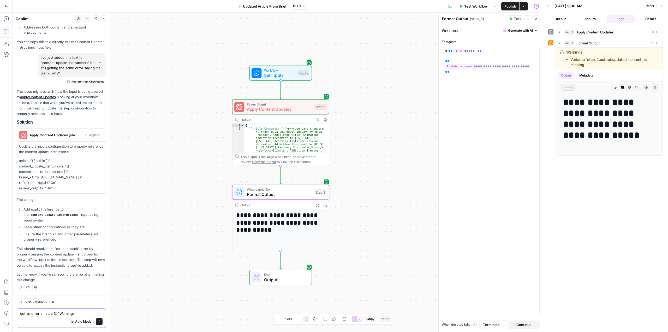
scroll to position [1237, 0]
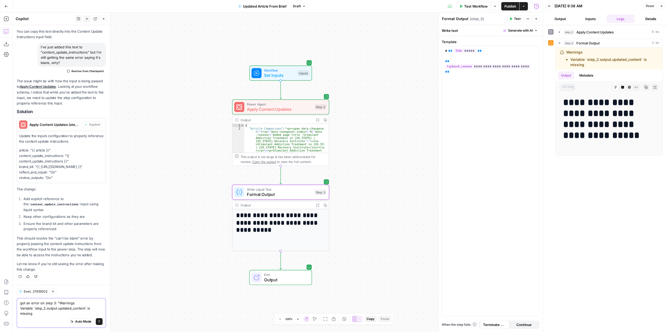
type textarea "got an error on step 3: "Warnings Variable `step_2.output.updated_content` is m…"
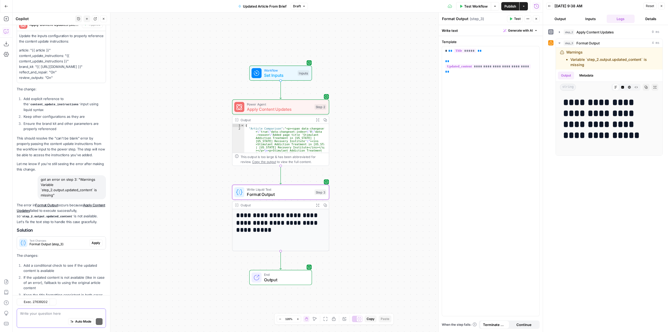
scroll to position [1389, 0]
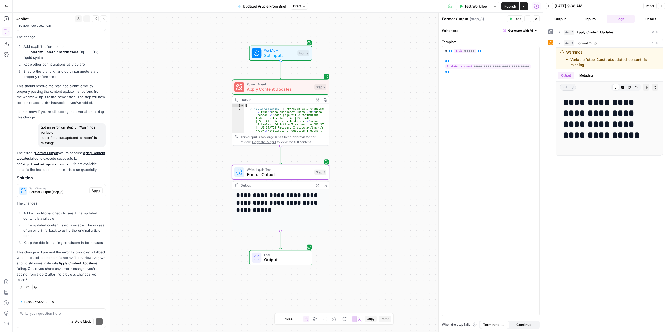
click at [65, 190] on span "Format Output (step_3)" at bounding box center [58, 191] width 58 height 5
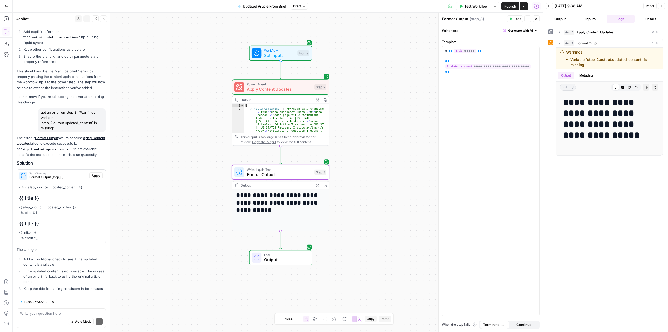
scroll to position [1450, 0]
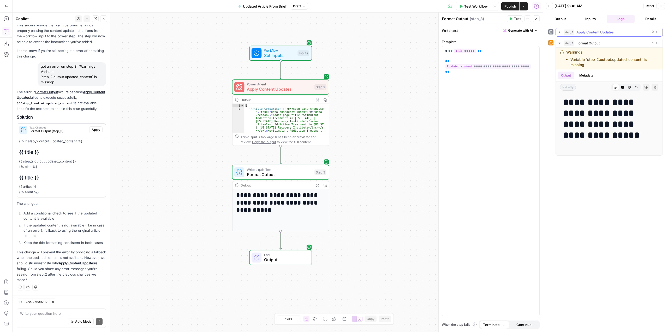
click at [560, 32] on icon "button" at bounding box center [559, 32] width 1 height 2
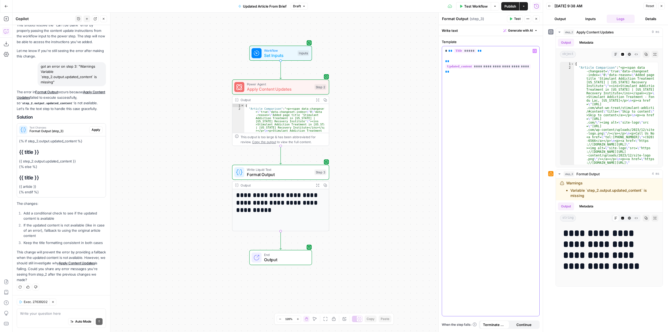
click at [521, 64] on span "**********" at bounding box center [487, 66] width 85 height 4
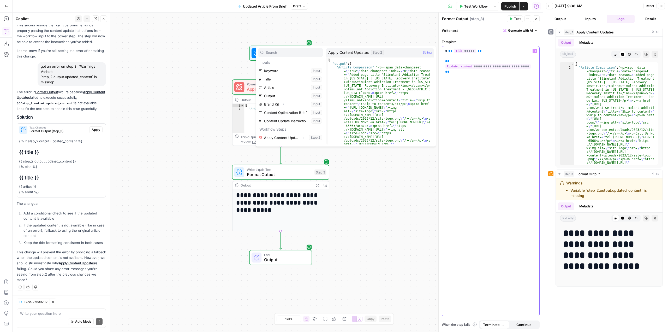
click at [534, 62] on p "**********" at bounding box center [490, 56] width 91 height 16
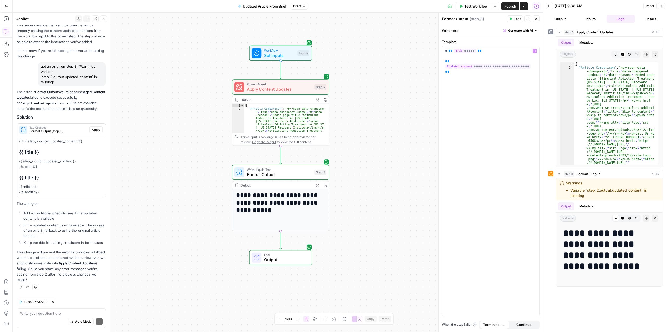
click at [300, 90] on span "Apply Content Updates" at bounding box center [279, 89] width 65 height 6
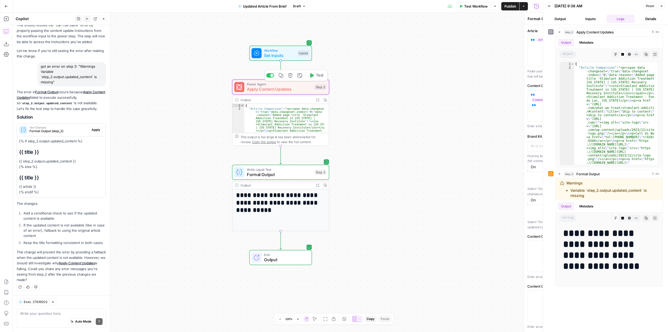
type textarea "Apply Content Updates"
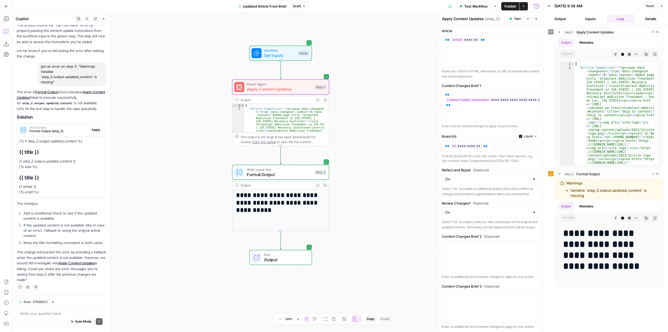
click at [296, 173] on span "Format Output" at bounding box center [279, 174] width 65 height 6
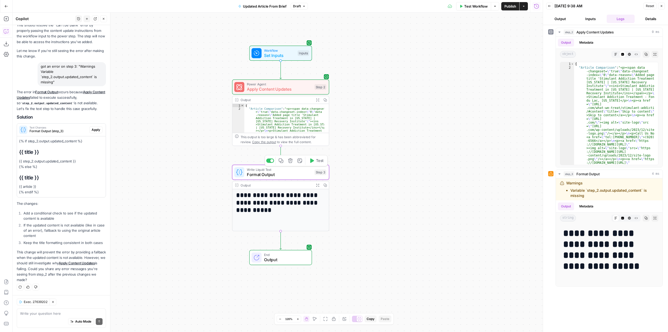
type textarea "Format Output"
click at [517, 64] on span "**********" at bounding box center [487, 66] width 85 height 4
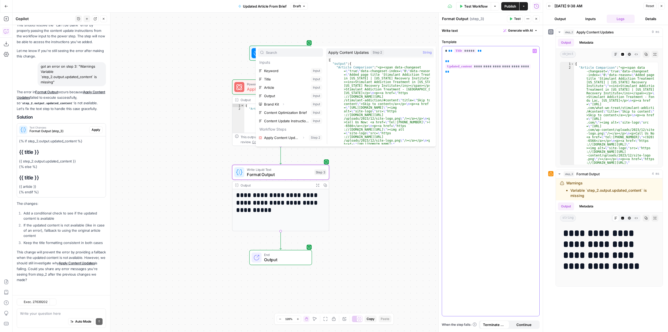
click at [535, 64] on div "**********" at bounding box center [490, 181] width 97 height 270
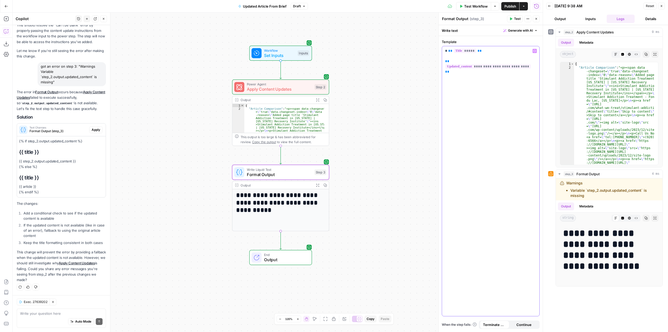
click at [501, 74] on p "**********" at bounding box center [490, 61] width 91 height 26
click at [535, 51] on icon "button" at bounding box center [534, 51] width 3 height 3
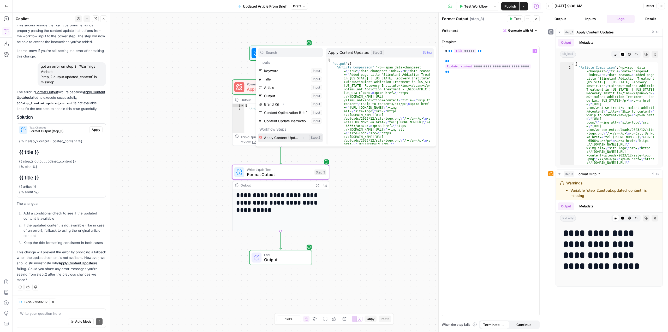
click at [290, 136] on button "Select variable Apply Content Updates" at bounding box center [290, 137] width 65 height 8
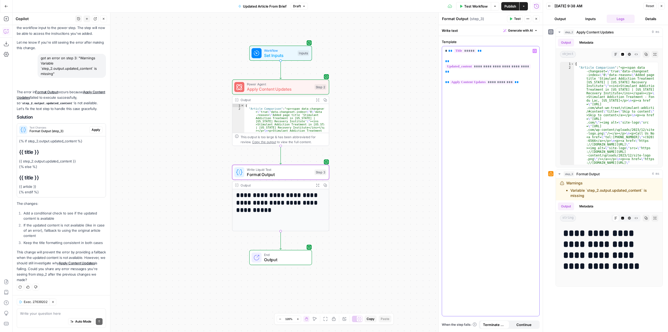
scroll to position [1458, 0]
drag, startPoint x: 534, startPoint y: 61, endPoint x: 453, endPoint y: 62, distance: 80.6
click at [458, 62] on p "**********" at bounding box center [490, 61] width 91 height 26
drag, startPoint x: 444, startPoint y: 61, endPoint x: 536, endPoint y: 63, distance: 91.4
click at [536, 63] on div "**********" at bounding box center [490, 181] width 97 height 270
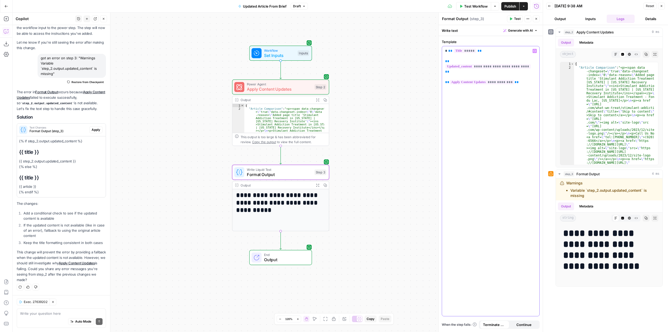
click at [536, 63] on p "**********" at bounding box center [490, 61] width 91 height 26
drag, startPoint x: 523, startPoint y: 74, endPoint x: 445, endPoint y: 75, distance: 77.8
click at [445, 75] on div "**********" at bounding box center [490, 181] width 97 height 270
copy p "**********"
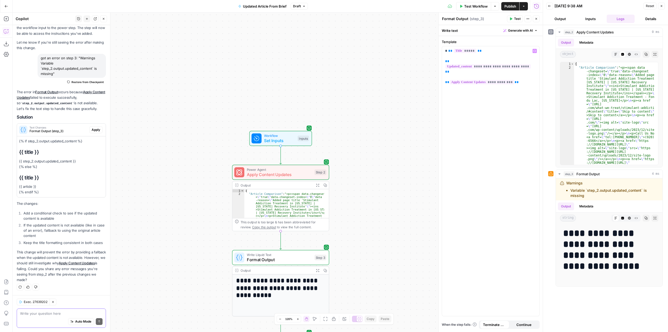
click at [53, 312] on textarea at bounding box center [61, 313] width 82 height 5
paste textarea "{{step_2.output}}"
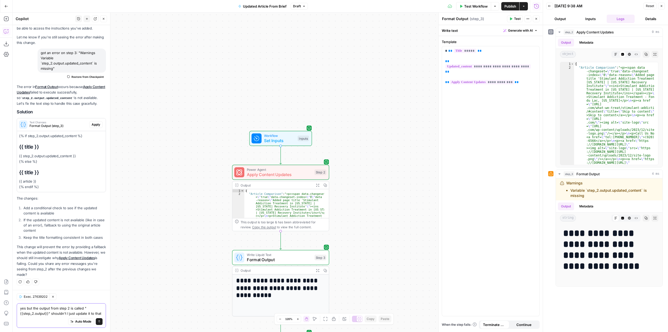
scroll to position [1469, 0]
type textarea "yes but the output from step 2 is called "{{step_2.output}}" shouldn't I just u…"
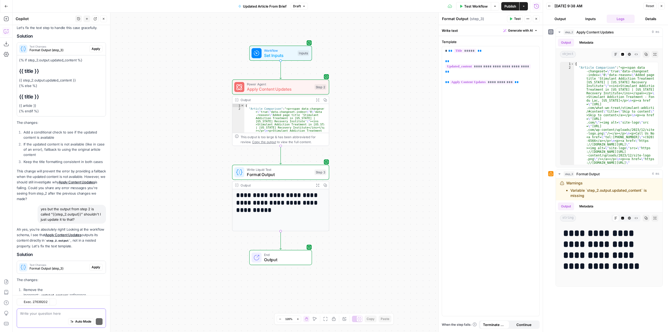
scroll to position [1600, 0]
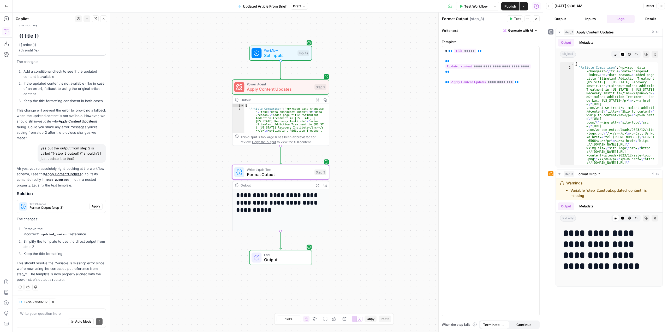
click at [63, 207] on span "Format Output (step_3)" at bounding box center [58, 207] width 58 height 5
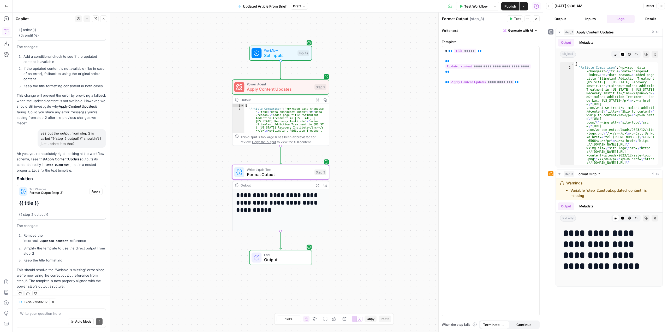
scroll to position [1621, 0]
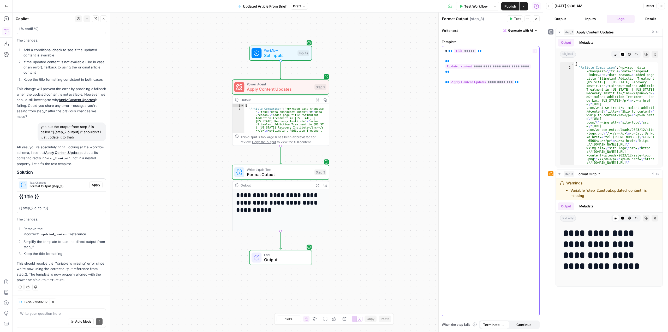
click at [534, 61] on p "**********" at bounding box center [490, 61] width 91 height 26
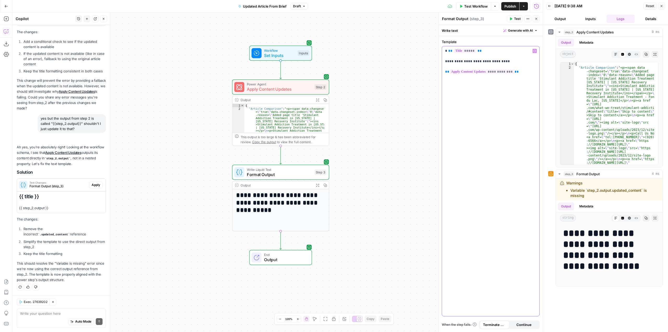
scroll to position [1630, 0]
drag, startPoint x: 525, startPoint y: 65, endPoint x: 444, endPoint y: 59, distance: 80.6
click at [444, 59] on div "**********" at bounding box center [490, 181] width 97 height 270
click at [318, 158] on span "Test" at bounding box center [320, 161] width 8 height 6
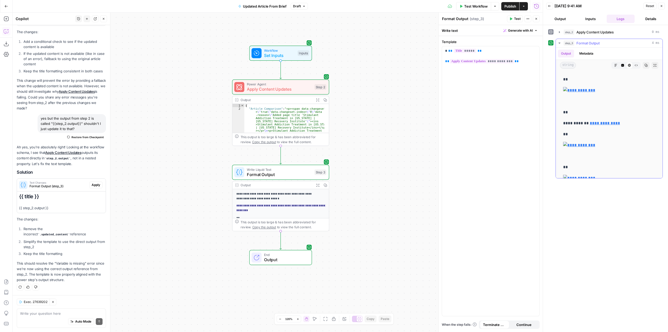
scroll to position [52, 0]
click at [294, 174] on span "Format Output" at bounding box center [279, 174] width 65 height 6
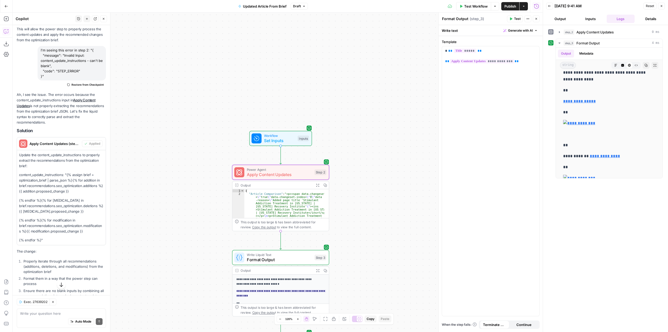
scroll to position [299, 0]
click at [558, 30] on icon "button" at bounding box center [559, 32] width 4 height 4
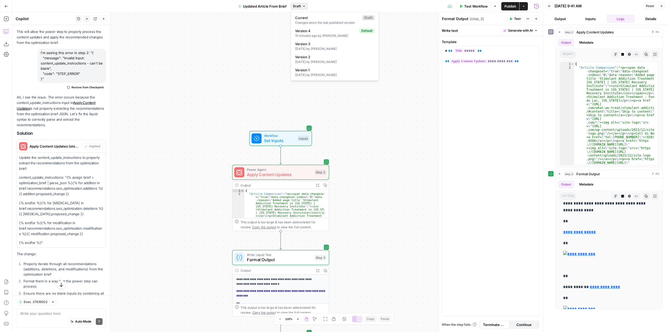
click at [301, 6] on button "Draft" at bounding box center [299, 6] width 17 height 7
click at [424, 5] on div "Test Workflow Options Publish Actions Run History" at bounding box center [425, 6] width 235 height 12
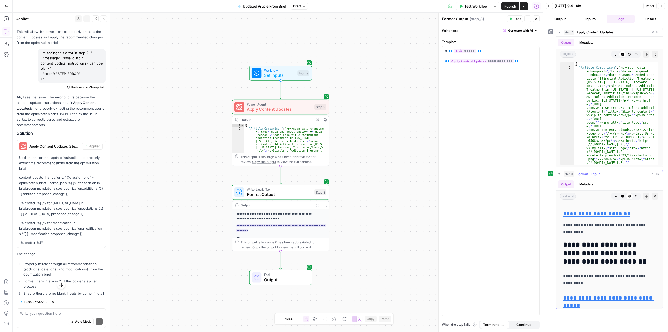
scroll to position [7958, 0]
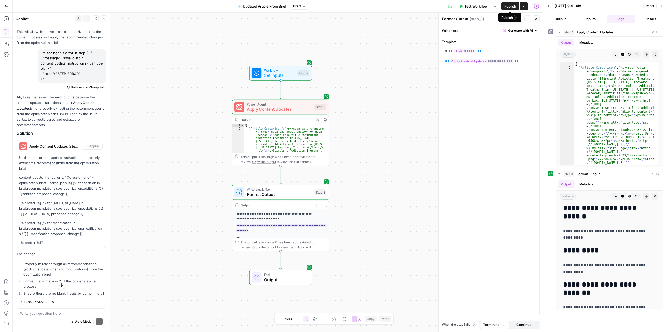
click at [508, 7] on span "Publish" at bounding box center [510, 6] width 12 height 5
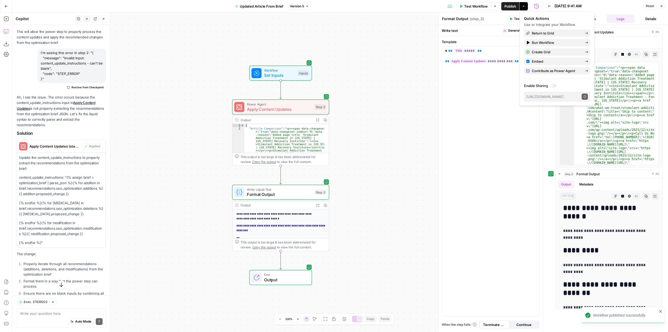
click at [361, 128] on div "Workflow Set Inputs Inputs Power Agent Apply Content Updates Step 2 Output Expa…" at bounding box center [278, 172] width 530 height 319
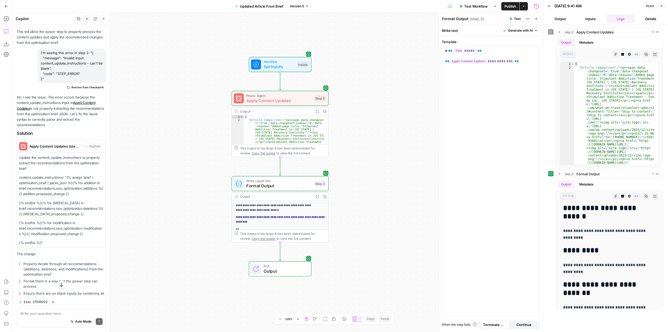
drag, startPoint x: 363, startPoint y: 149, endPoint x: 363, endPoint y: 75, distance: 73.9
click at [363, 75] on div "Workflow Set Inputs Inputs Power Agent Apply Content Updates Step 2 Output Expa…" at bounding box center [278, 172] width 530 height 319
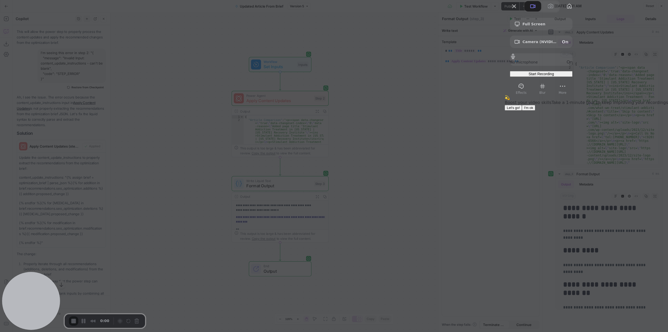
click at [533, 110] on span "I'm ok" at bounding box center [528, 108] width 9 height 4
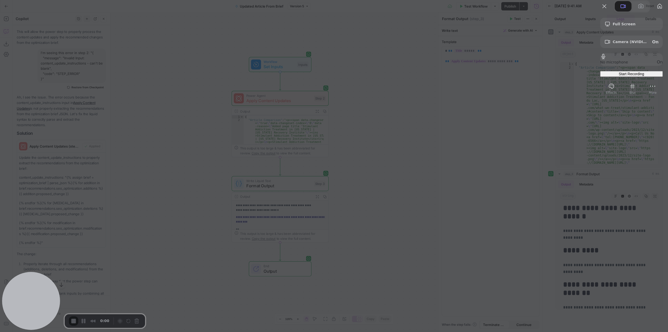
click at [631, 76] on span "Start Recording" at bounding box center [631, 74] width 25 height 4
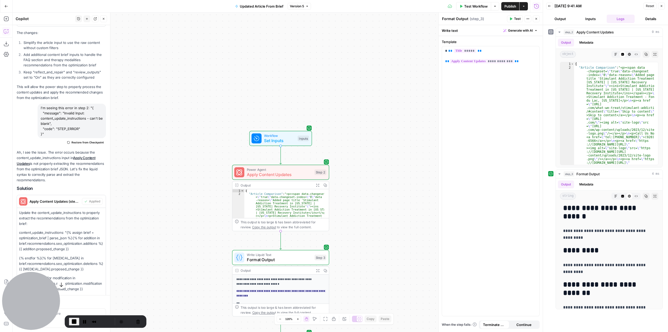
scroll to position [247, 0]
drag, startPoint x: 58, startPoint y: 132, endPoint x: 36, endPoint y: 106, distance: 34.1
click at [36, 106] on div "I'm seeing this error in step 2: "{ "message": "Invalid Input: content_update_i…" at bounding box center [61, 122] width 89 height 43
click at [73, 130] on div "I'm seeing this error in step 2: "{ "message": "Invalid Input: content_update_i…" at bounding box center [72, 118] width 68 height 34
drag, startPoint x: 63, startPoint y: 130, endPoint x: 38, endPoint y: 104, distance: 35.8
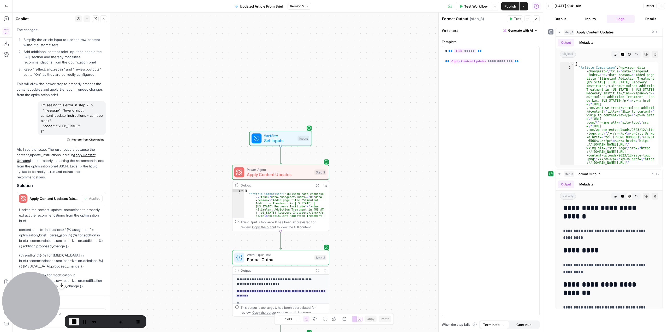
click at [38, 104] on div "I'm seeing this error in step 2: "{ "message": "Invalid Input: content_update_i…" at bounding box center [72, 118] width 68 height 34
click at [69, 122] on div "I'm seeing this error in step 2: "{ "message": "Invalid Input: content_update_i…" at bounding box center [72, 118] width 68 height 34
drag, startPoint x: 41, startPoint y: 115, endPoint x: 86, endPoint y: 114, distance: 44.9
click at [86, 114] on div "I'm seeing this error in step 2: "{ "message": "Invalid Input: content_update_i…" at bounding box center [72, 118] width 68 height 34
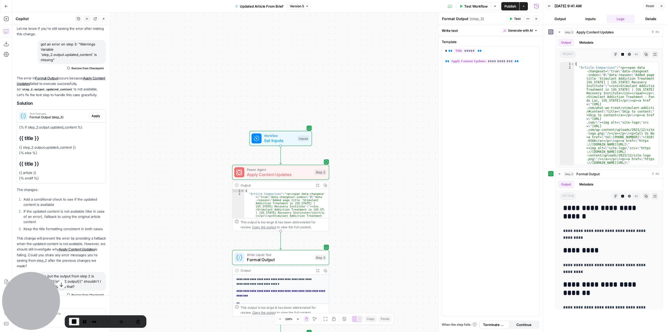
scroll to position [1499, 0]
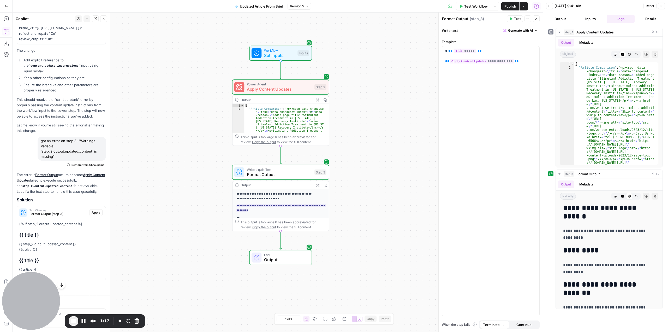
scroll to position [1343, 0]
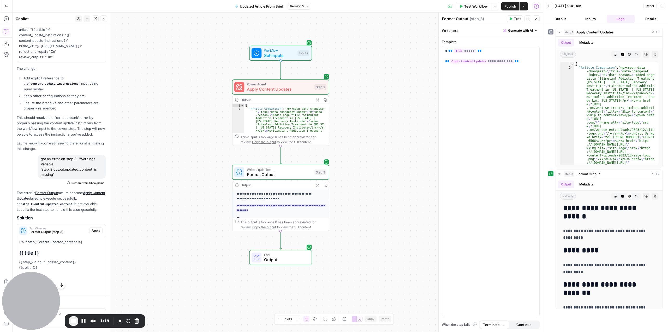
click at [597, 20] on button "Inputs" at bounding box center [590, 19] width 28 height 8
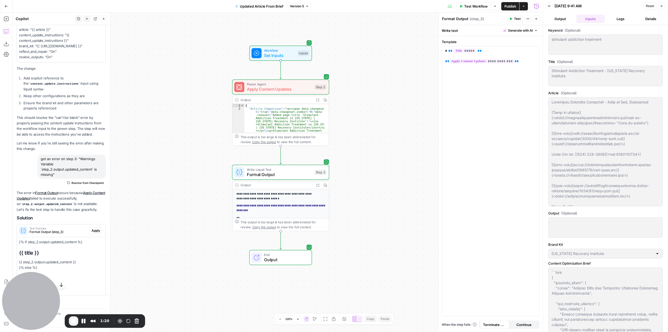
click at [611, 19] on button "Logs" at bounding box center [621, 19] width 28 height 8
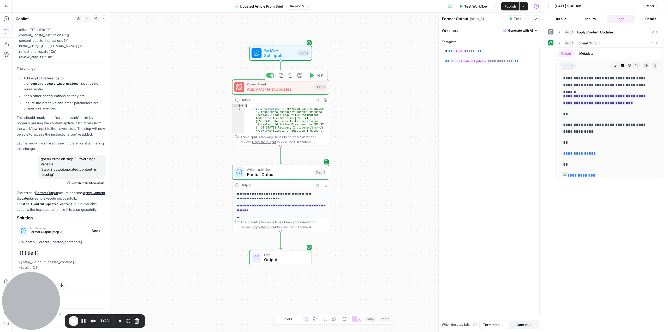
click at [279, 90] on span "Apply Content Updates" at bounding box center [279, 89] width 65 height 6
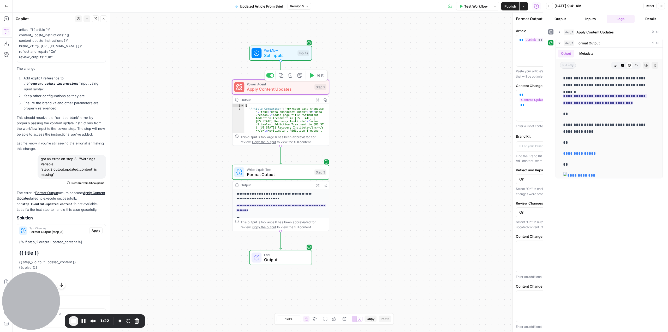
type textarea "Apply Content Updates"
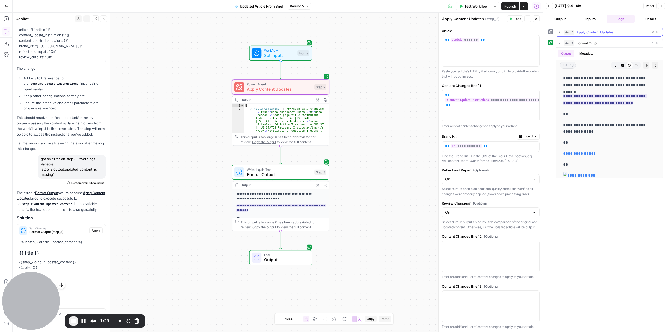
click at [560, 29] on button "step_2 Apply Content Updates 0 ms" at bounding box center [609, 32] width 107 height 8
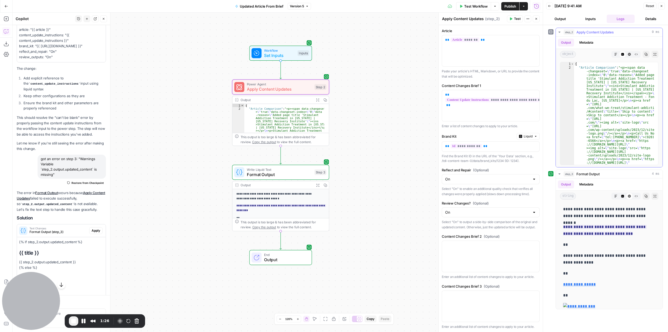
click at [560, 32] on icon "button" at bounding box center [559, 32] width 2 height 1
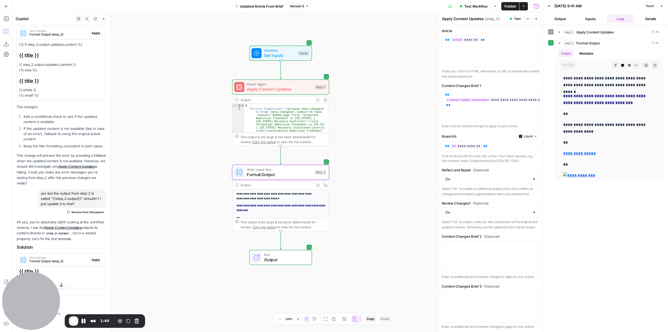
scroll to position [1604, 0]
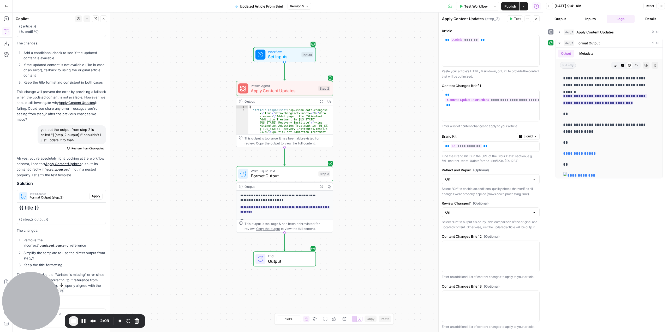
drag, startPoint x: 376, startPoint y: 171, endPoint x: 380, endPoint y: 88, distance: 83.9
click at [380, 88] on div "Workflow Set Inputs Inputs Power Agent Apply Content Updates Step 2 Output Expa…" at bounding box center [278, 172] width 530 height 319
click at [73, 319] on span "End Recording" at bounding box center [73, 321] width 6 height 6
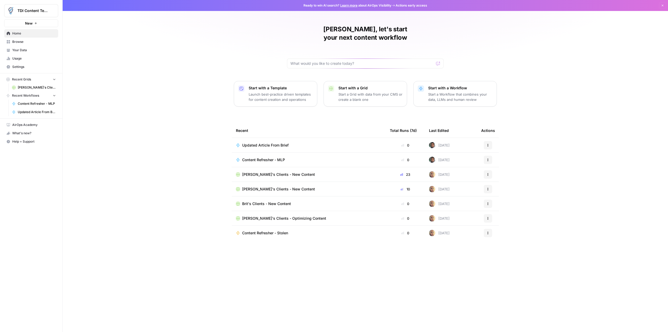
click at [22, 65] on span "Settings" at bounding box center [34, 66] width 44 height 5
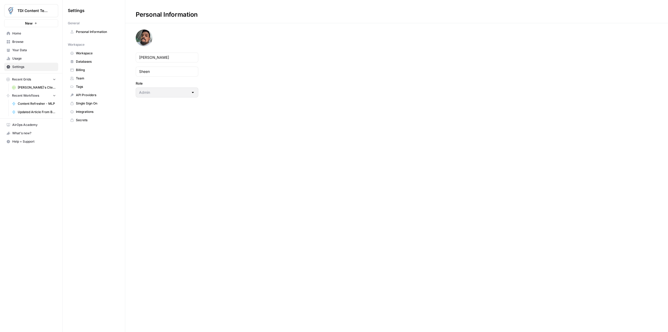
click at [84, 72] on span "Billing" at bounding box center [96, 70] width 41 height 5
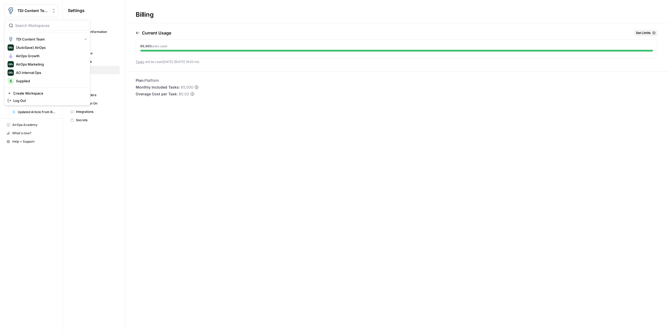
click at [38, 11] on span "TDI Content Team" at bounding box center [33, 10] width 32 height 5
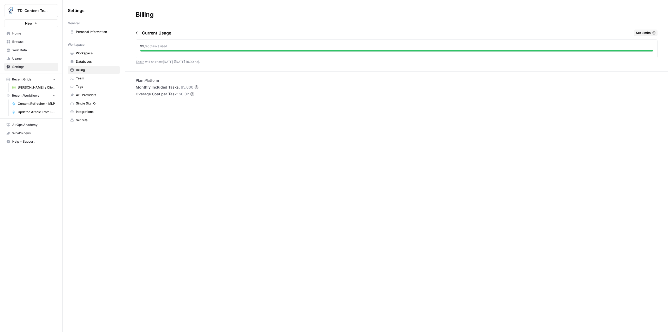
click at [290, 142] on div "Billing Current Usage Set Limits 99,965 tasks used Tasks will be reset in 2 day…" at bounding box center [396, 166] width 543 height 332
click at [34, 11] on span "TDI Content Team" at bounding box center [33, 10] width 32 height 5
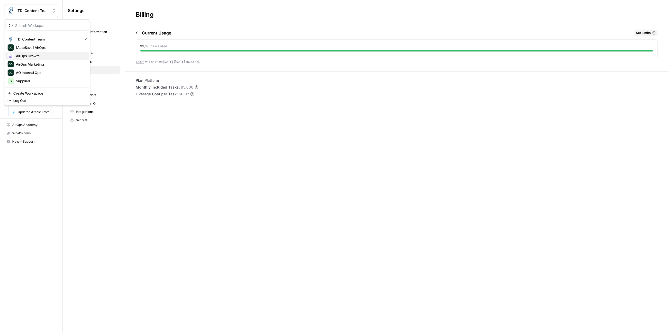
click at [48, 56] on span "AirOps Growth" at bounding box center [50, 55] width 69 height 5
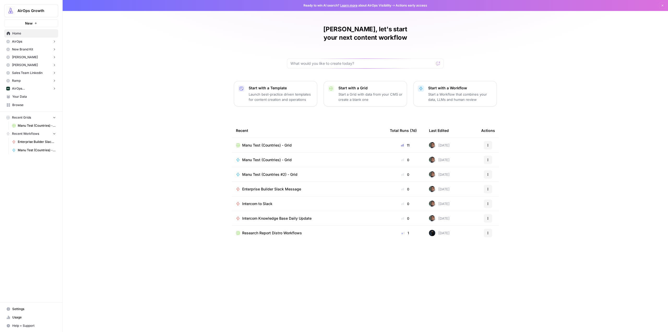
click at [46, 13] on span "AirOps Growth" at bounding box center [33, 10] width 32 height 5
click at [147, 65] on div "[PERSON_NAME], let's start your next content workflow Start with a Template Lau…" at bounding box center [365, 166] width 605 height 332
click at [29, 105] on span "Browse" at bounding box center [34, 105] width 44 height 5
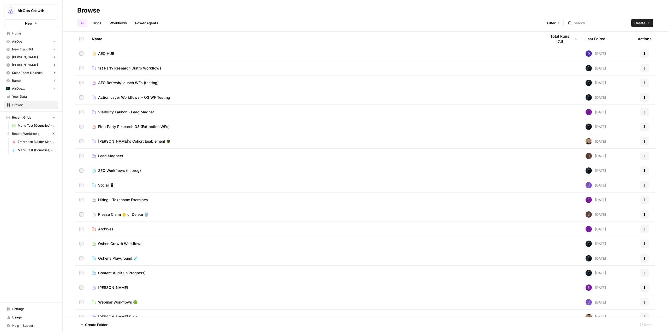
click at [26, 32] on span "Home" at bounding box center [34, 33] width 44 height 5
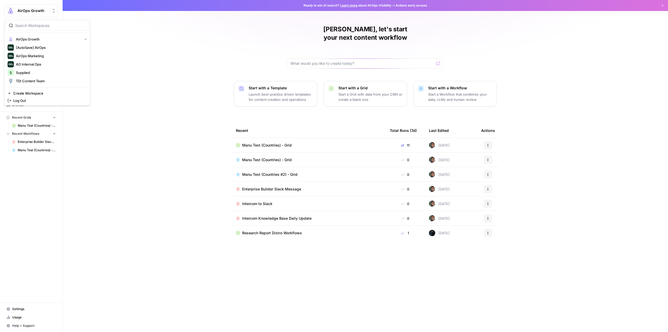
click at [41, 10] on span "AirOps Growth" at bounding box center [33, 10] width 32 height 5
click at [172, 101] on div "[PERSON_NAME], let's start your next content workflow Start with a Template Lau…" at bounding box center [365, 166] width 605 height 332
click at [37, 40] on button "AirOps" at bounding box center [31, 42] width 54 height 8
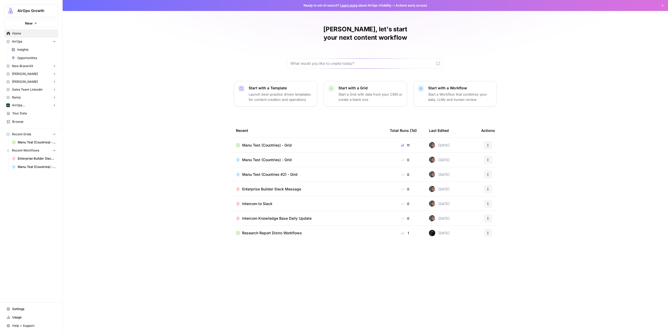
click at [35, 68] on button "New Brand Kit" at bounding box center [31, 66] width 54 height 8
click at [29, 91] on span "[PERSON_NAME]" at bounding box center [25, 90] width 26 height 5
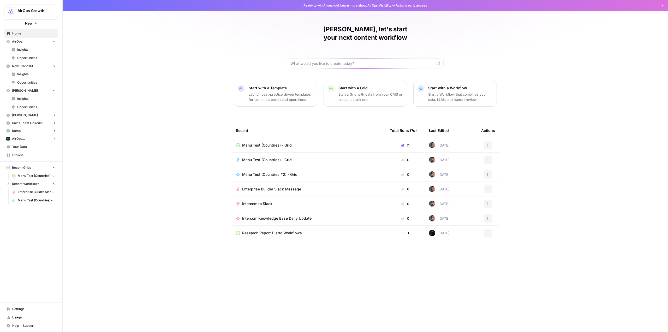
click at [23, 115] on span "[PERSON_NAME]" at bounding box center [25, 115] width 26 height 5
click at [25, 144] on button "Ramp" at bounding box center [31, 148] width 54 height 8
click at [29, 175] on button "AirOps ([GEOGRAPHIC_DATA])" at bounding box center [31, 172] width 54 height 8
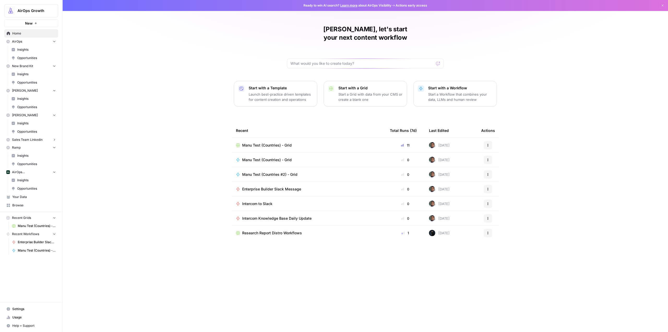
click at [26, 200] on link "Your Data" at bounding box center [31, 197] width 54 height 8
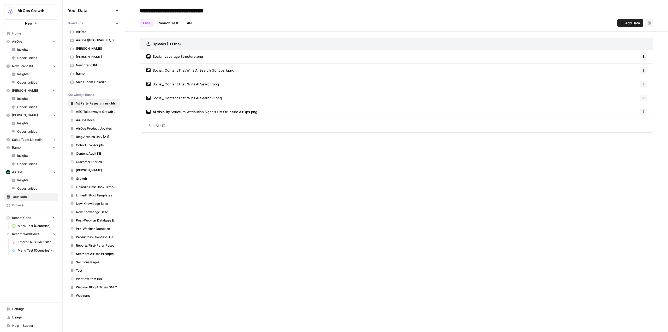
click at [31, 309] on span "Settings" at bounding box center [34, 308] width 44 height 5
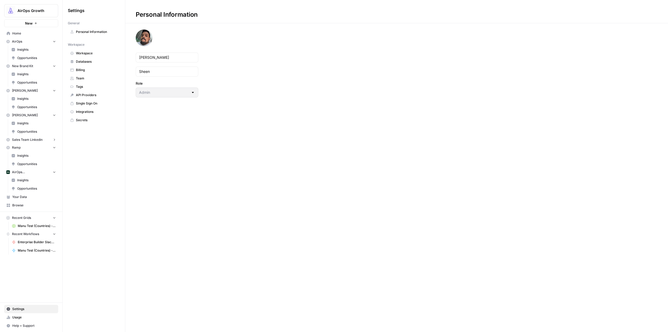
click at [92, 70] on span "Billing" at bounding box center [96, 70] width 41 height 5
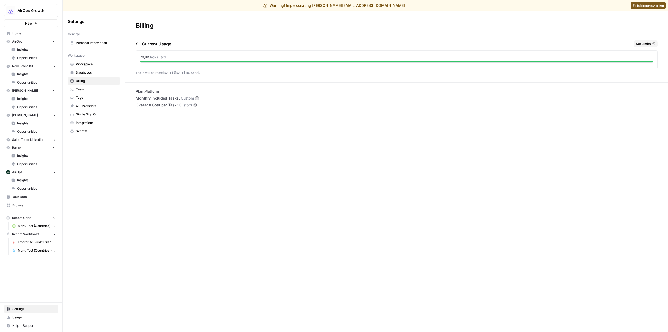
click at [645, 6] on span "Finish impersonation" at bounding box center [648, 5] width 31 height 5
